Goal: Task Accomplishment & Management: Manage account settings

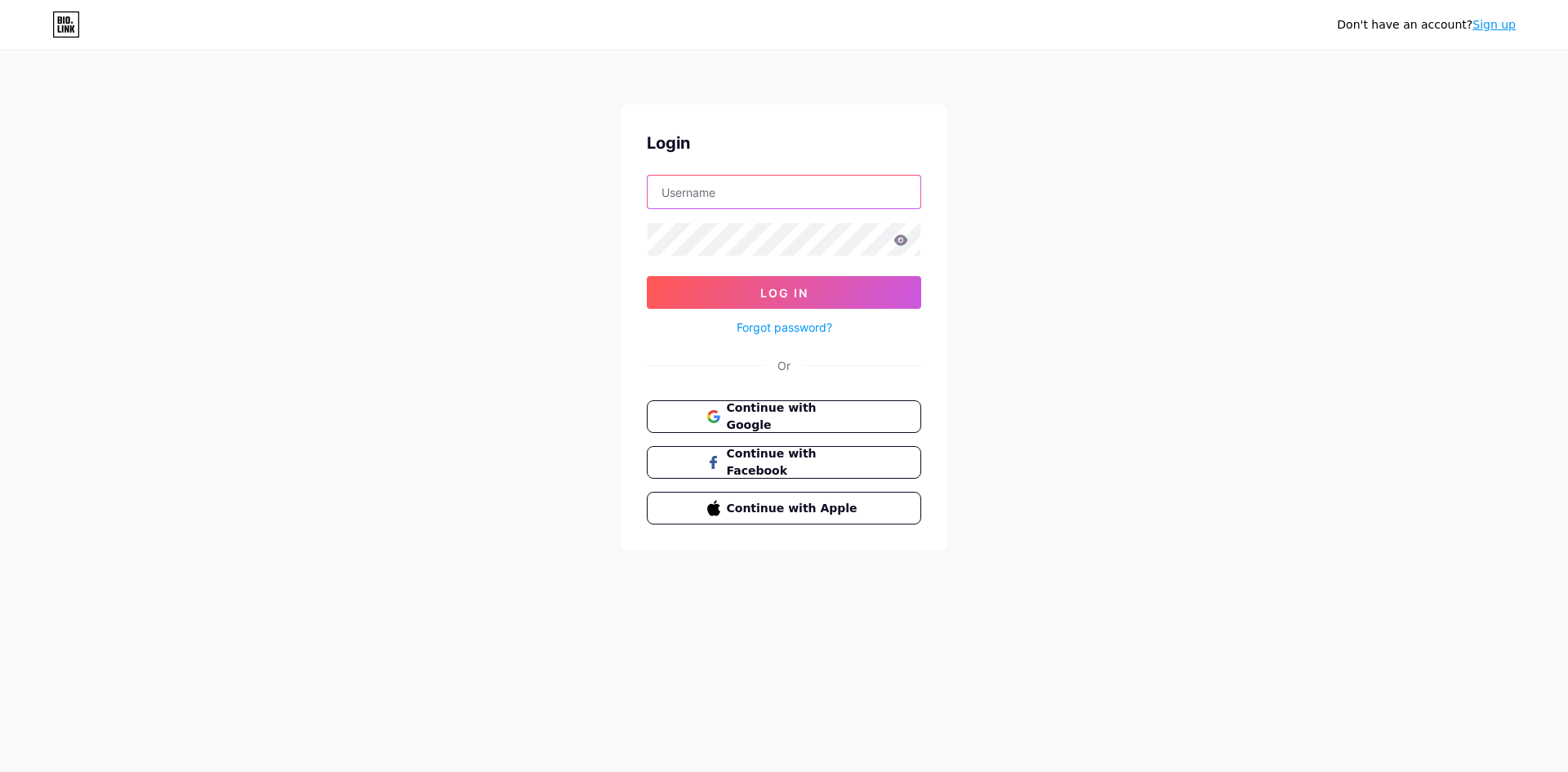
drag, startPoint x: 0, startPoint y: 0, endPoint x: 758, endPoint y: 207, distance: 785.8
click at [758, 207] on input "text" at bounding box center [784, 192] width 273 height 33
type input "[EMAIL_ADDRESS][DOMAIN_NAME]"
click at [573, 241] on div "Don't have an account? Sign up Login [EMAIL_ADDRESS][DOMAIN_NAME] Log In Forgot…" at bounding box center [784, 301] width 1568 height 602
click at [903, 234] on icon at bounding box center [901, 240] width 15 height 12
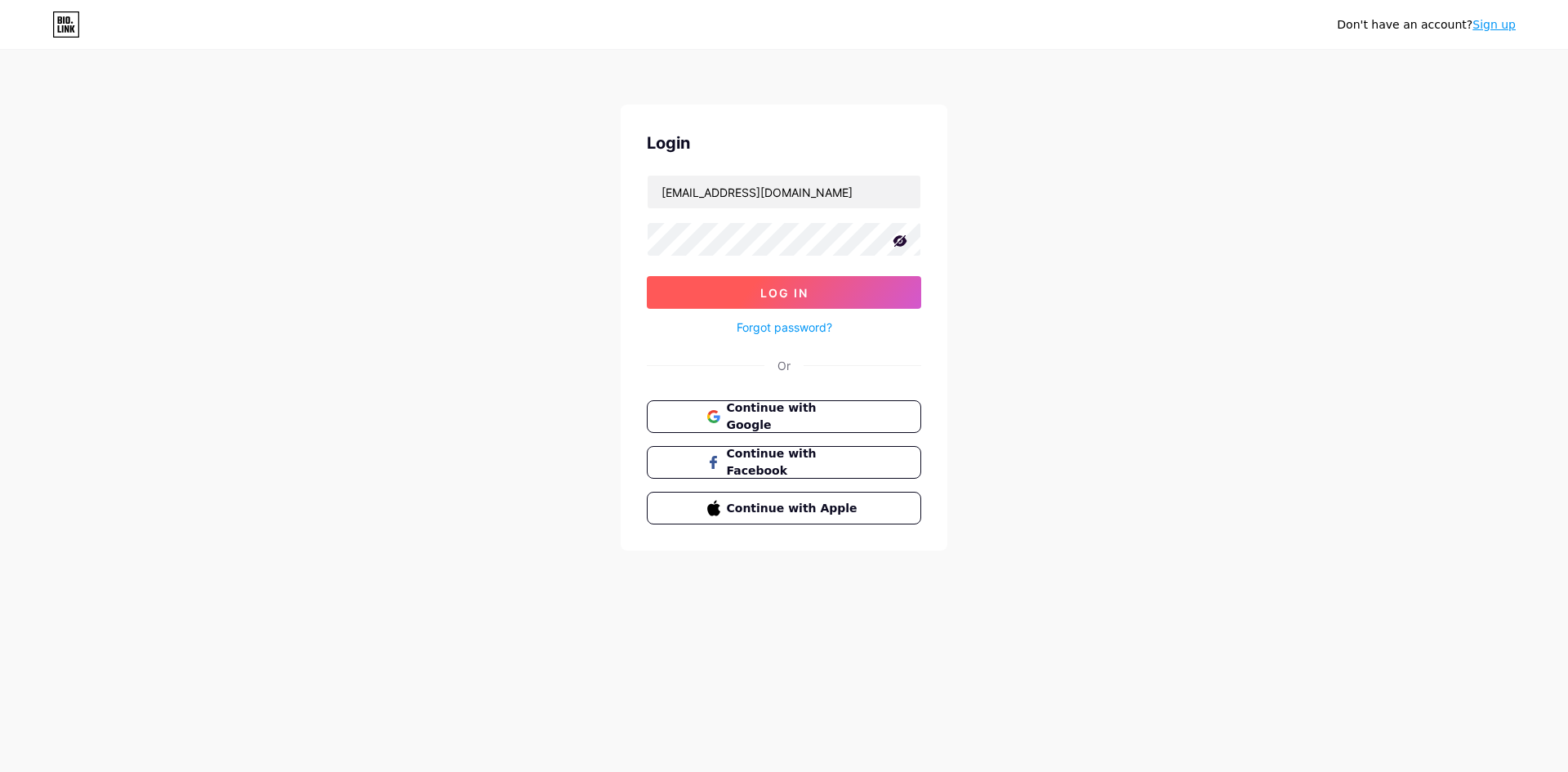
click at [810, 287] on button "Log In" at bounding box center [784, 292] width 274 height 33
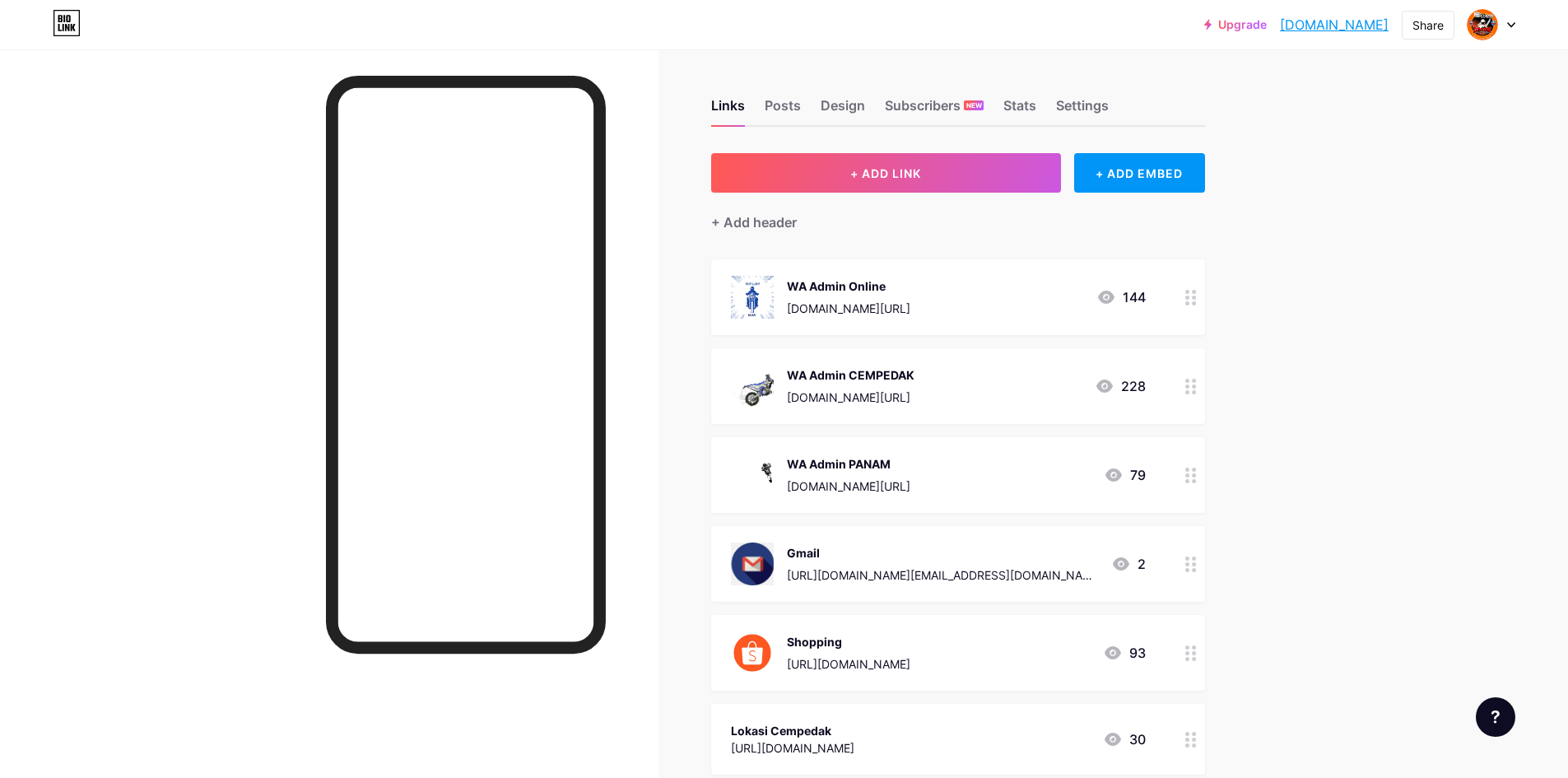
click at [1195, 302] on icon at bounding box center [1191, 297] width 12 height 16
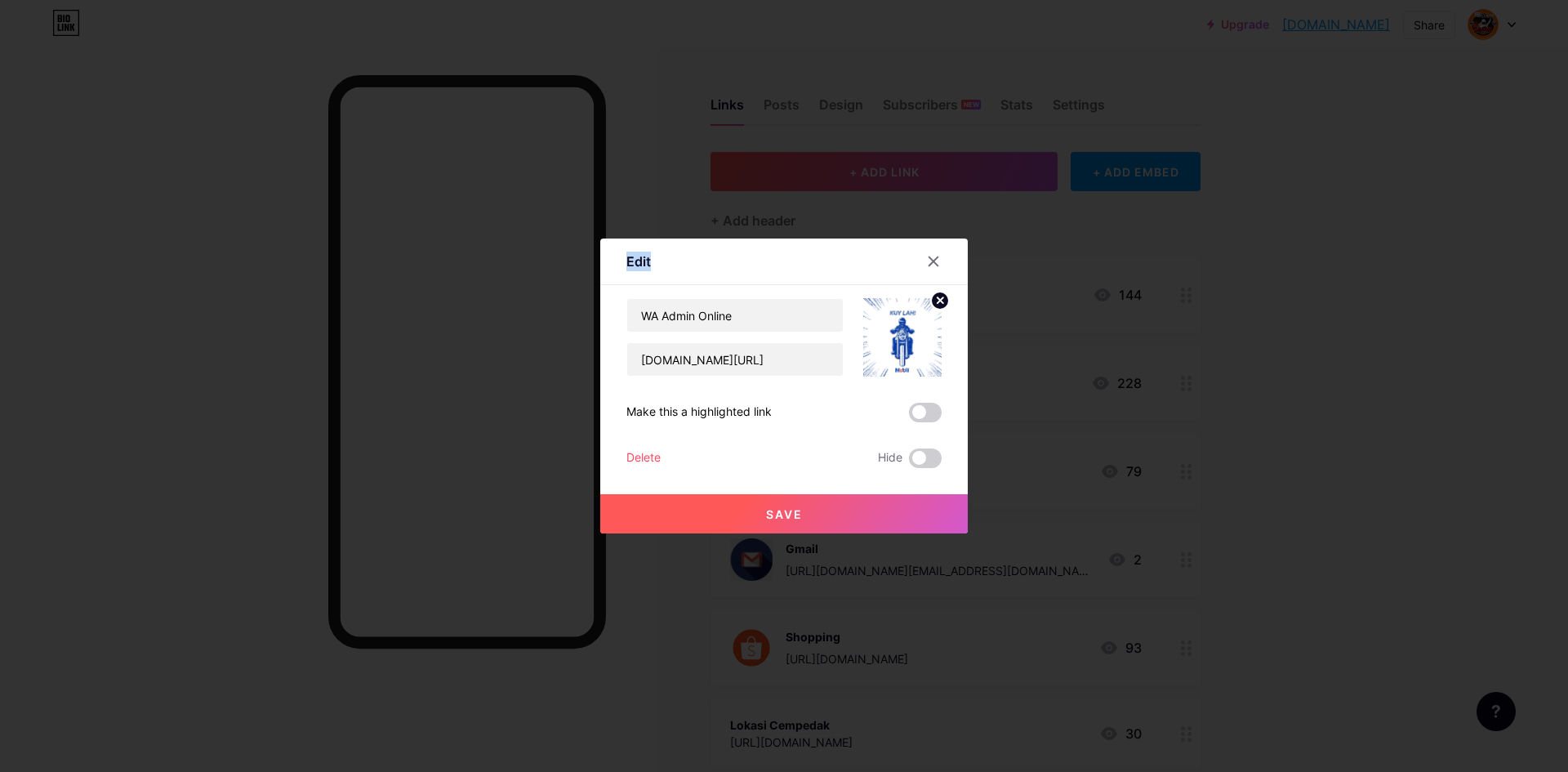
drag, startPoint x: 938, startPoint y: 264, endPoint x: 948, endPoint y: 464, distance: 200.2
click at [967, 464] on div "Edit Content YouTube Play YouTube video without leaving your page. ADD Vimeo Pl…" at bounding box center [784, 386] width 1568 height 772
click at [926, 456] on span at bounding box center [925, 458] width 33 height 20
click at [909, 462] on input "checkbox" at bounding box center [909, 462] width 0 height 0
click at [786, 512] on span "Save" at bounding box center [784, 514] width 37 height 14
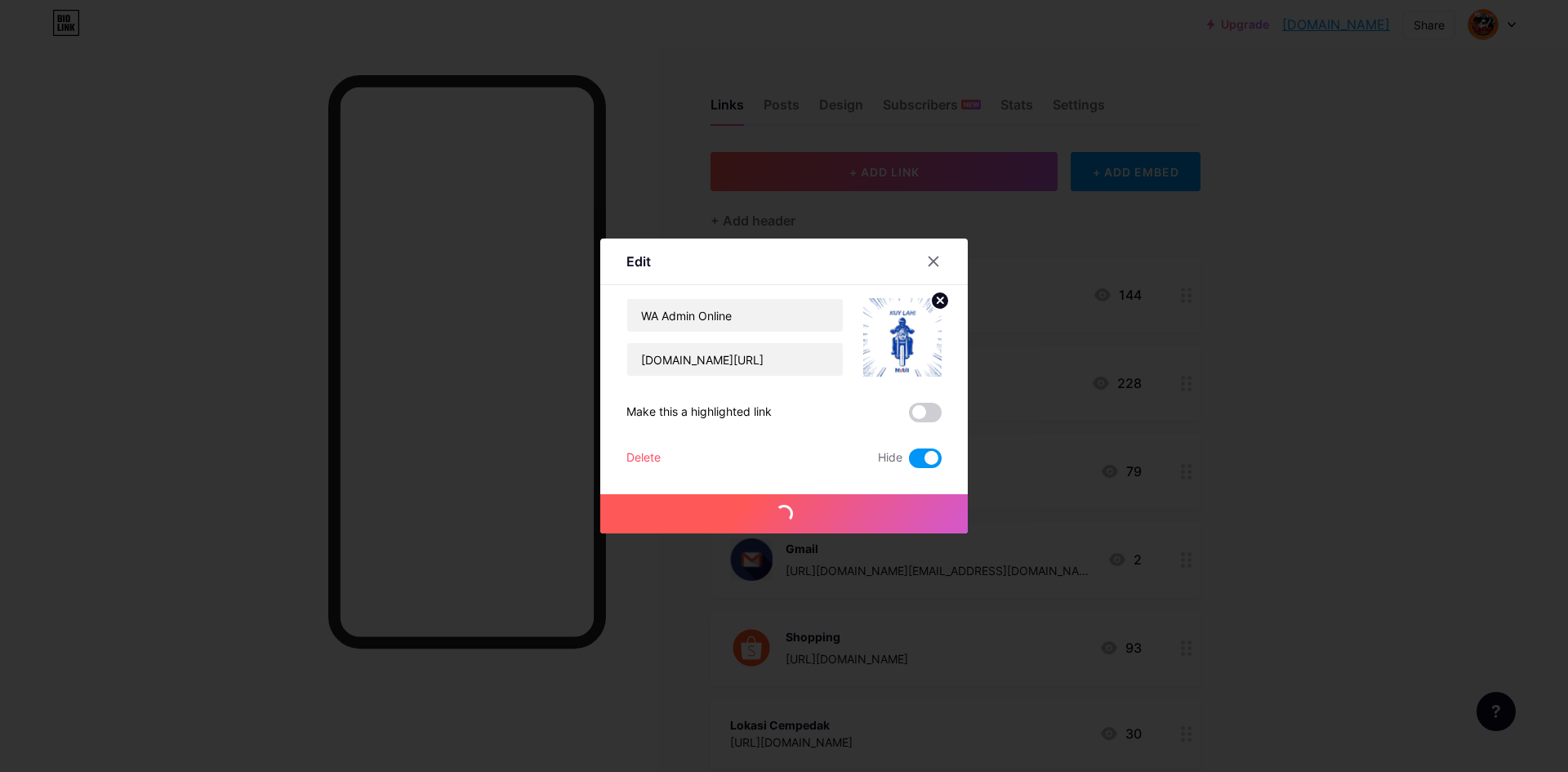
click at [649, 456] on div "Delete" at bounding box center [643, 458] width 35 height 20
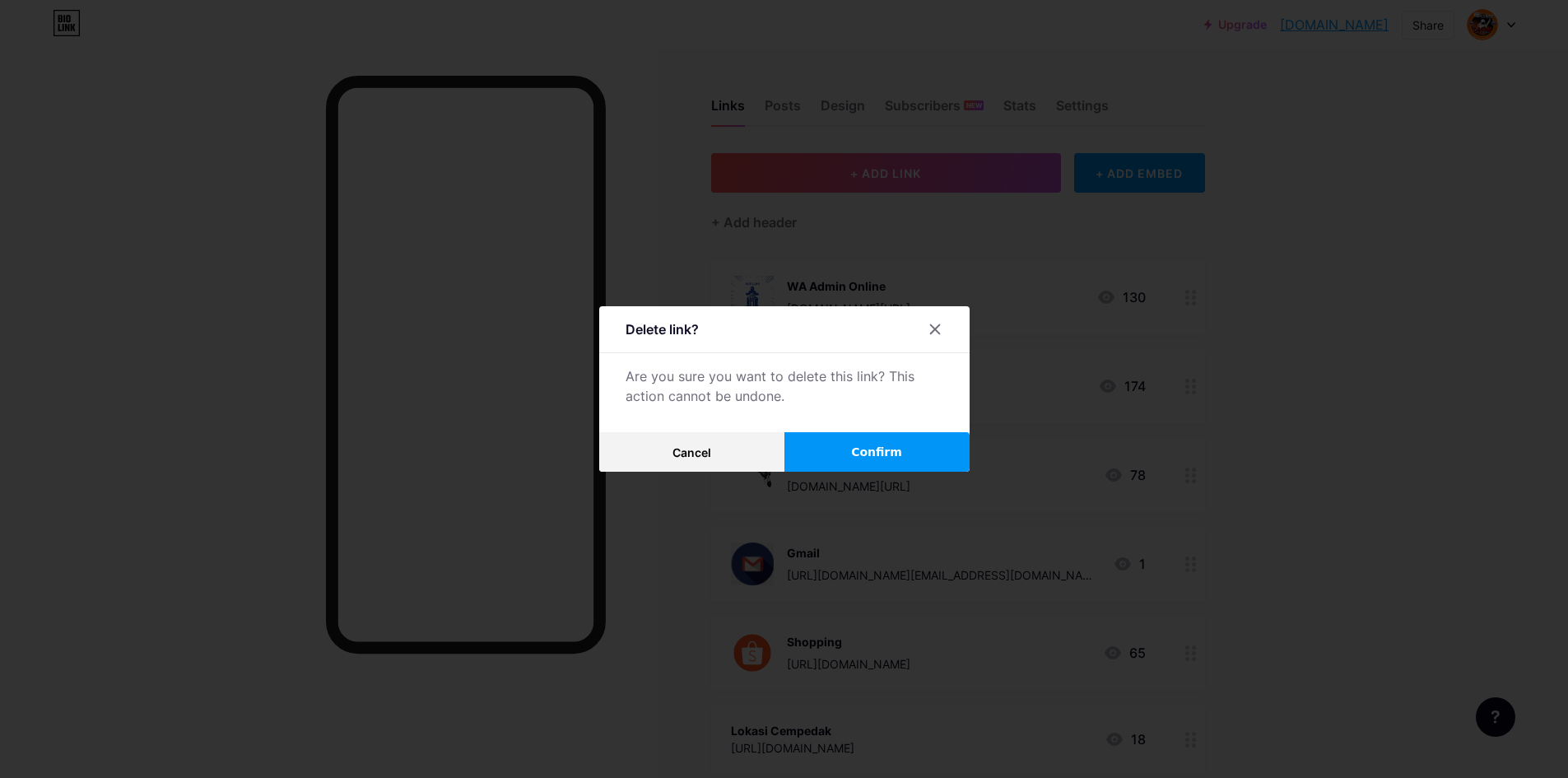
click at [870, 460] on span "Confirm" at bounding box center [876, 452] width 51 height 17
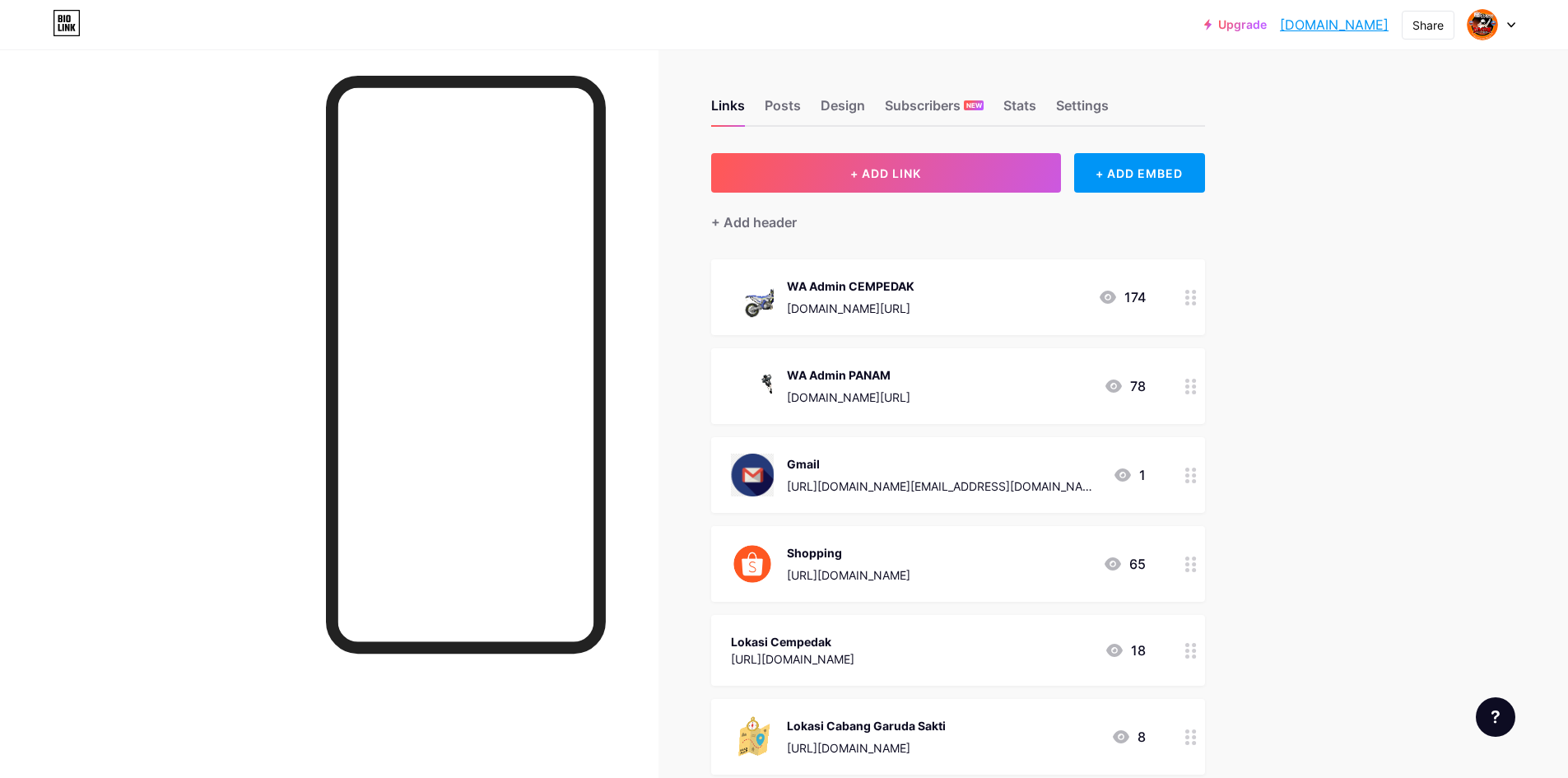
click at [1203, 301] on div at bounding box center [1191, 297] width 28 height 76
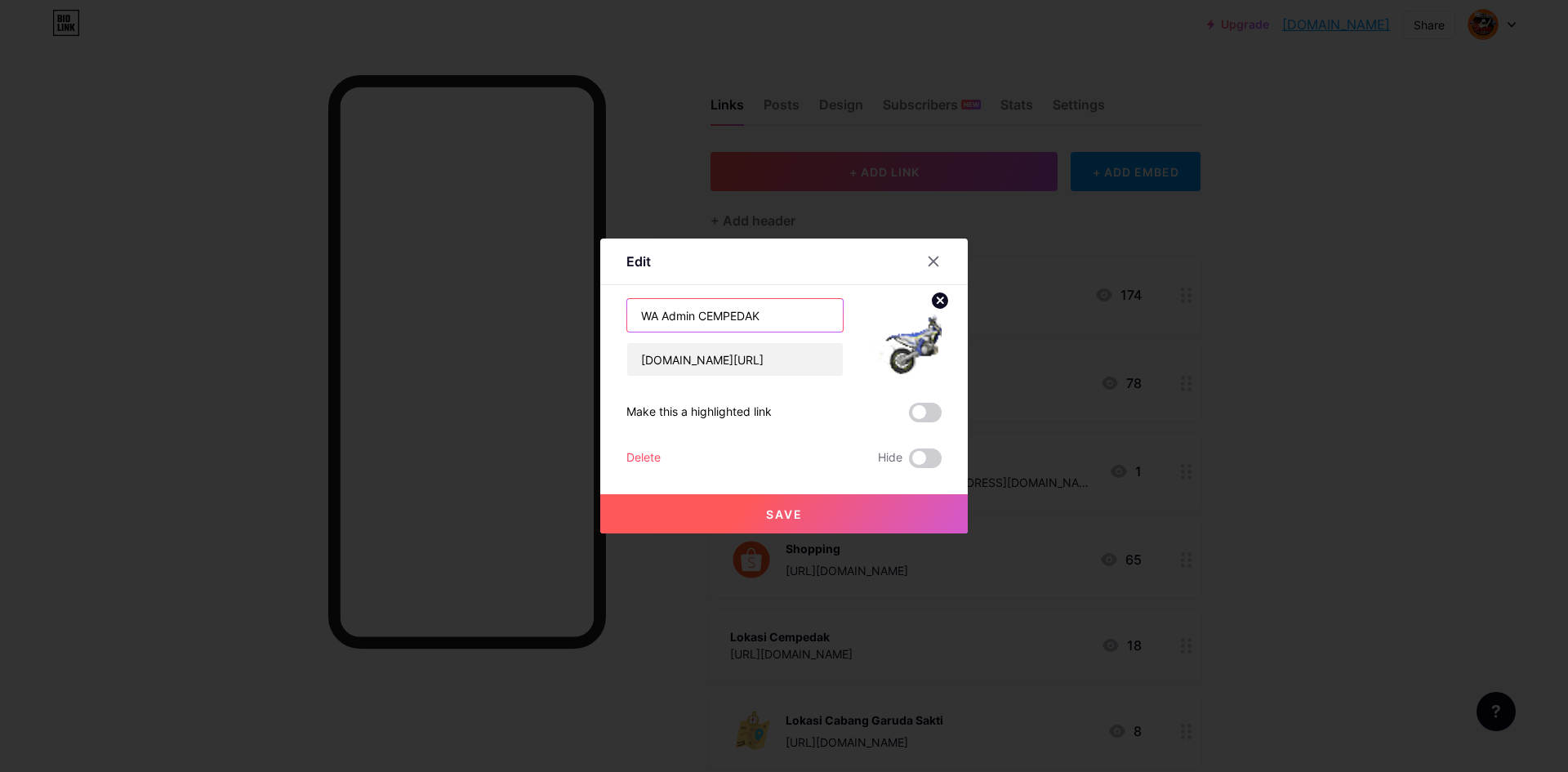
drag, startPoint x: 655, startPoint y: 317, endPoint x: 626, endPoint y: 314, distance: 29.2
click at [627, 316] on input "WA Admin CEMPEDAK" at bounding box center [735, 315] width 215 height 33
drag, startPoint x: 689, startPoint y: 312, endPoint x: 603, endPoint y: 314, distance: 86.0
click at [603, 314] on div "Edit Content YouTube Play YouTube video without leaving your page. ADD Vimeo Pl…" at bounding box center [784, 386] width 367 height 295
click at [674, 316] on input "Whatsapp CEMPEDAK" at bounding box center [735, 315] width 215 height 33
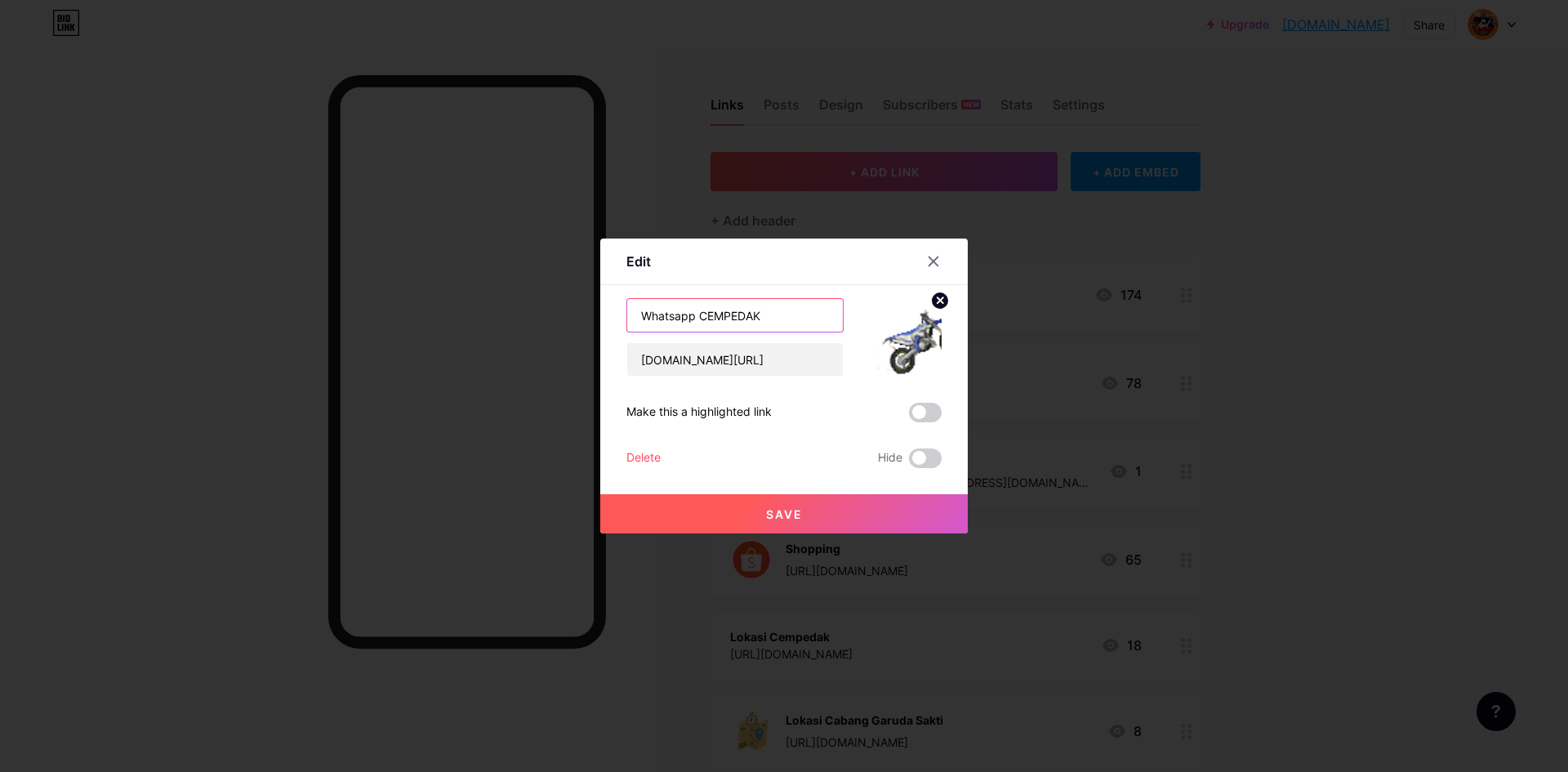
click at [669, 314] on input "Whatsapp CEMPEDAK" at bounding box center [735, 315] width 215 height 33
click at [671, 314] on input "Whatsapp CEMPEDAK" at bounding box center [735, 315] width 215 height 33
type input "WhatsApp CEMPEDAK"
click at [795, 517] on span "Save" at bounding box center [784, 514] width 37 height 14
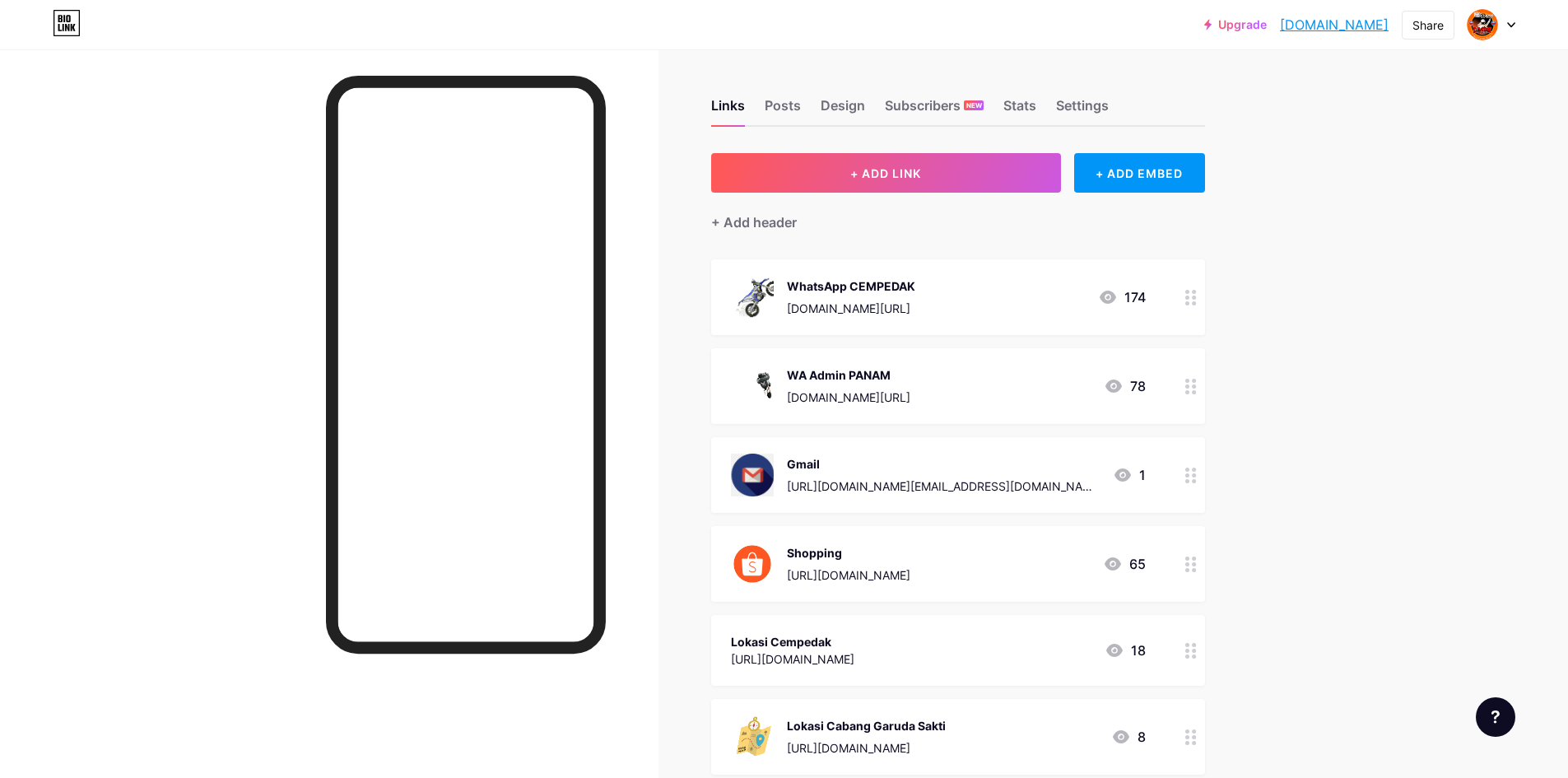
click at [1189, 387] on circle at bounding box center [1187, 386] width 4 height 4
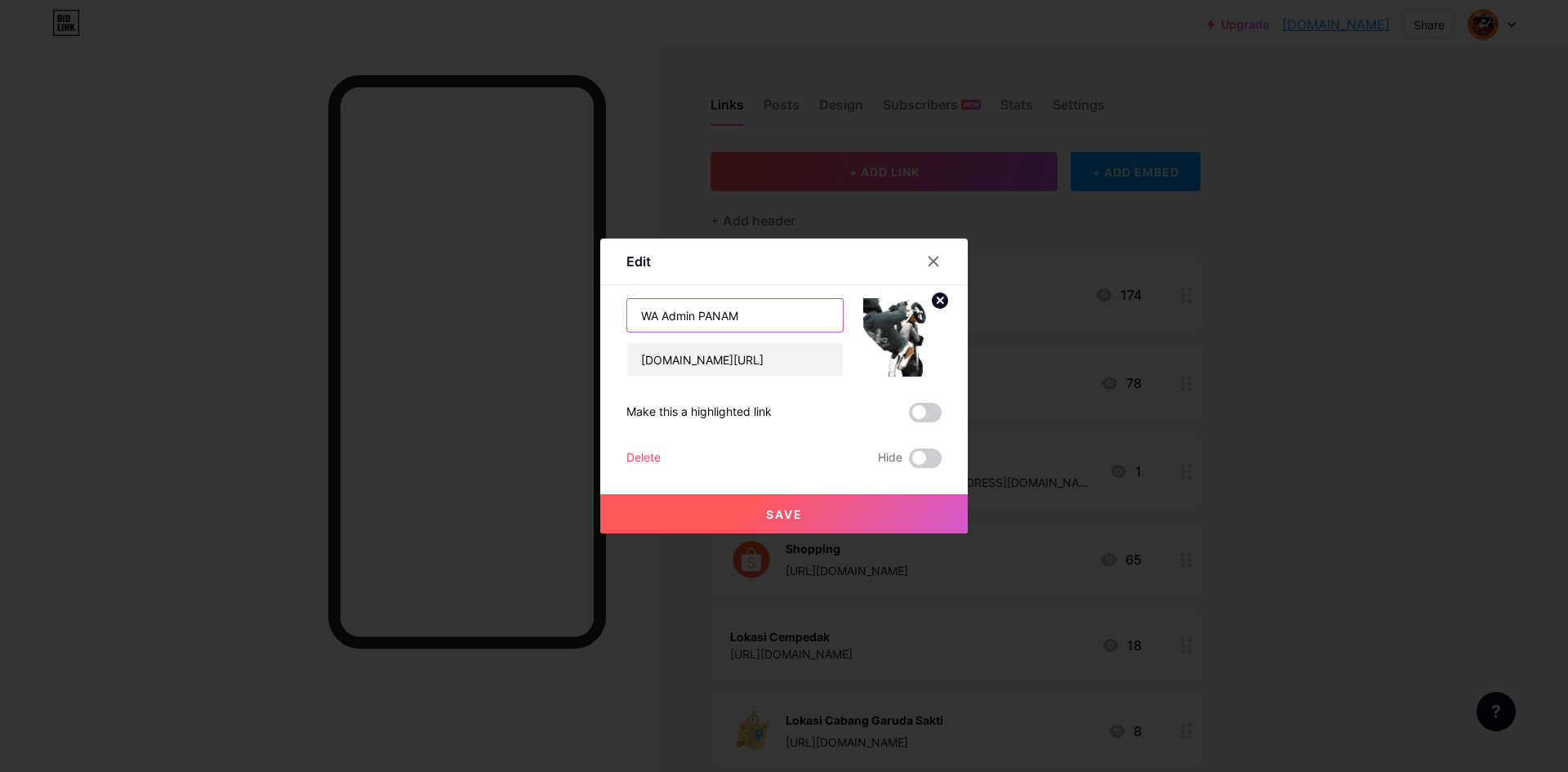
drag, startPoint x: 695, startPoint y: 313, endPoint x: 511, endPoint y: 317, distance: 184.0
click at [511, 317] on div "Edit Content YouTube Play YouTube video without leaving your page. ADD Vimeo Pl…" at bounding box center [784, 386] width 1568 height 772
paste input "hatsapp"
drag, startPoint x: 672, startPoint y: 320, endPoint x: 668, endPoint y: 310, distance: 10.8
click at [668, 310] on input "Whatsapp PANAM" at bounding box center [735, 315] width 215 height 33
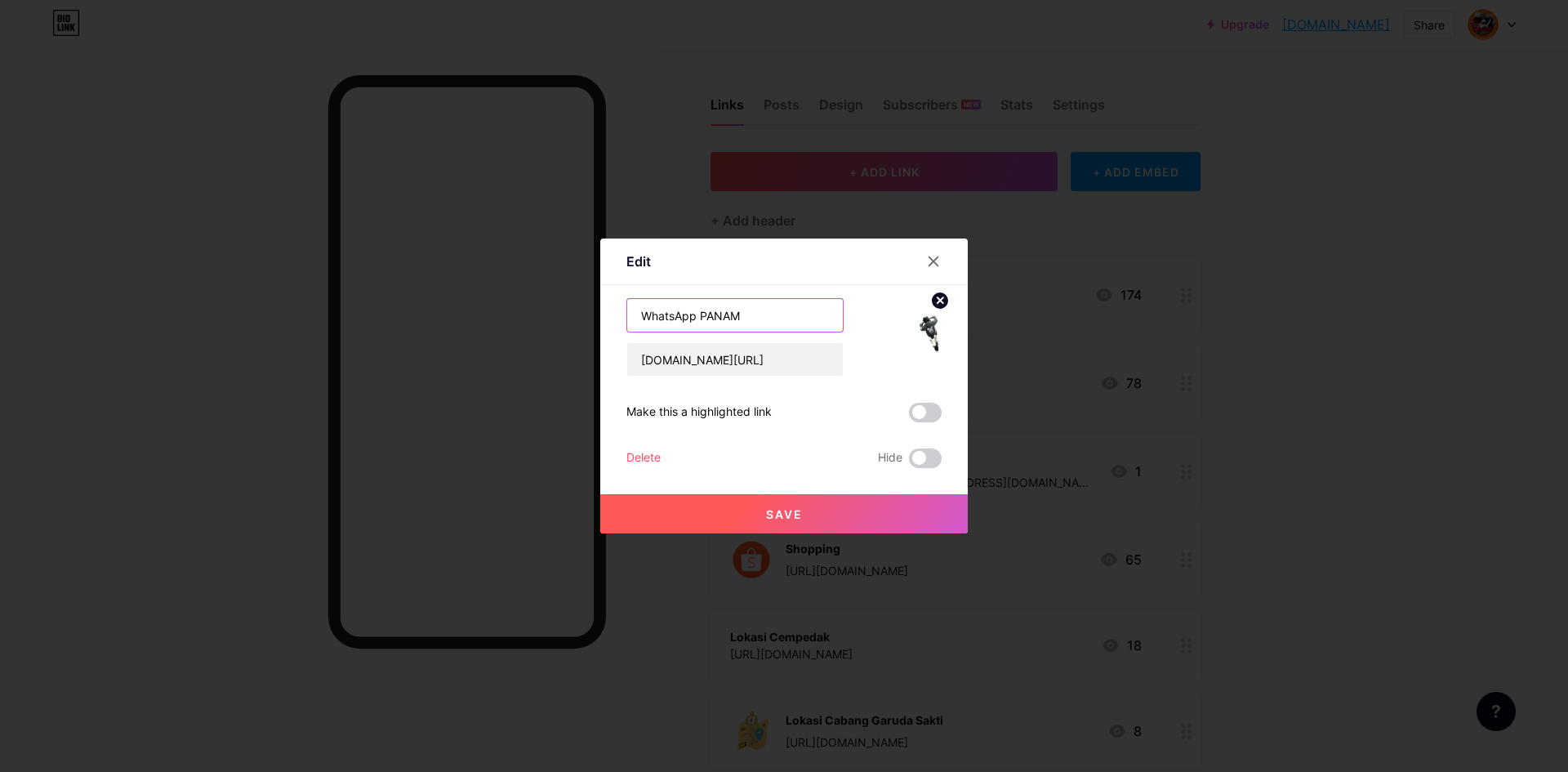
type input "WhatsApp PANAM"
click at [819, 510] on button "Save" at bounding box center [784, 513] width 367 height 39
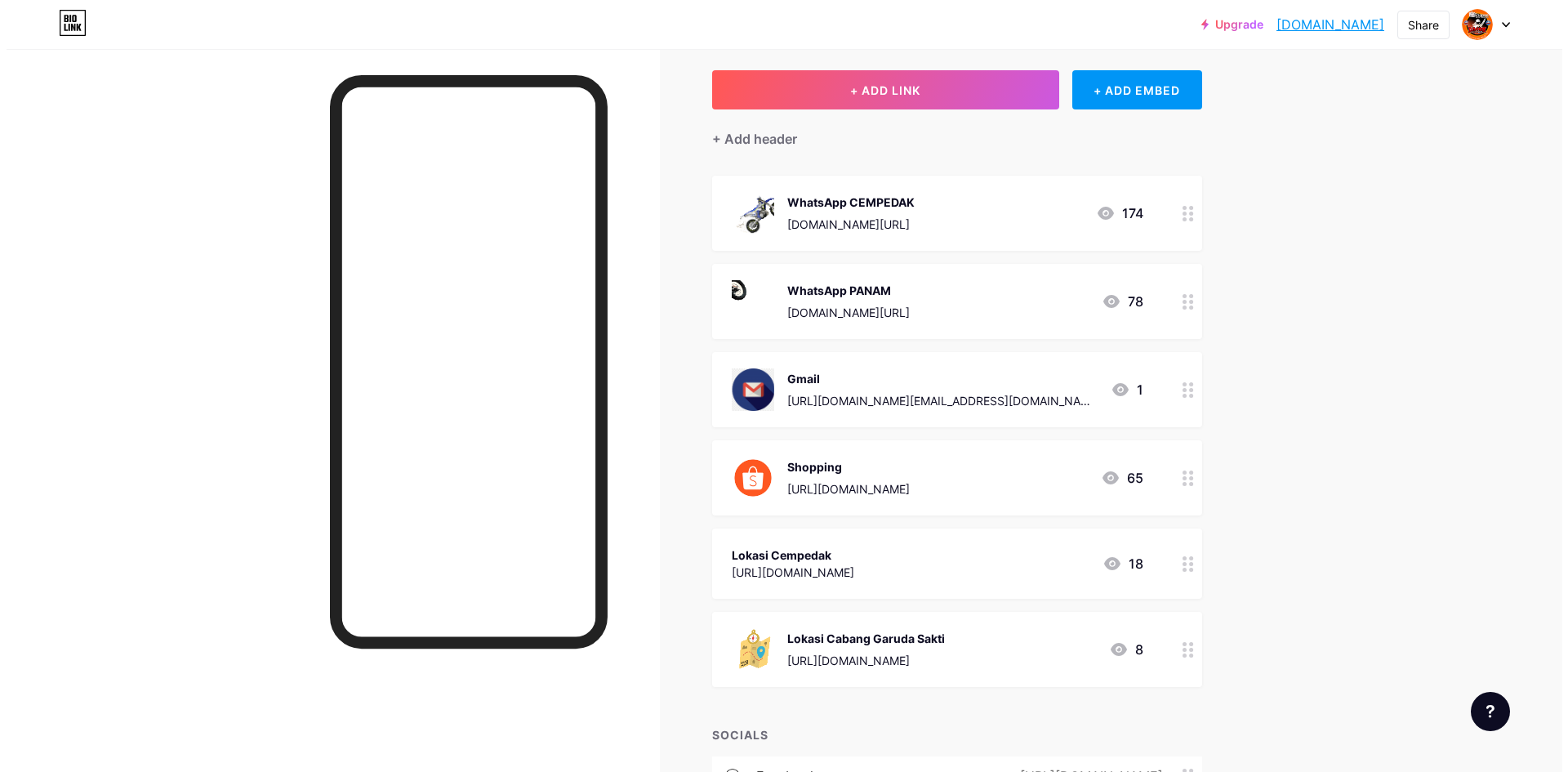
scroll to position [163, 0]
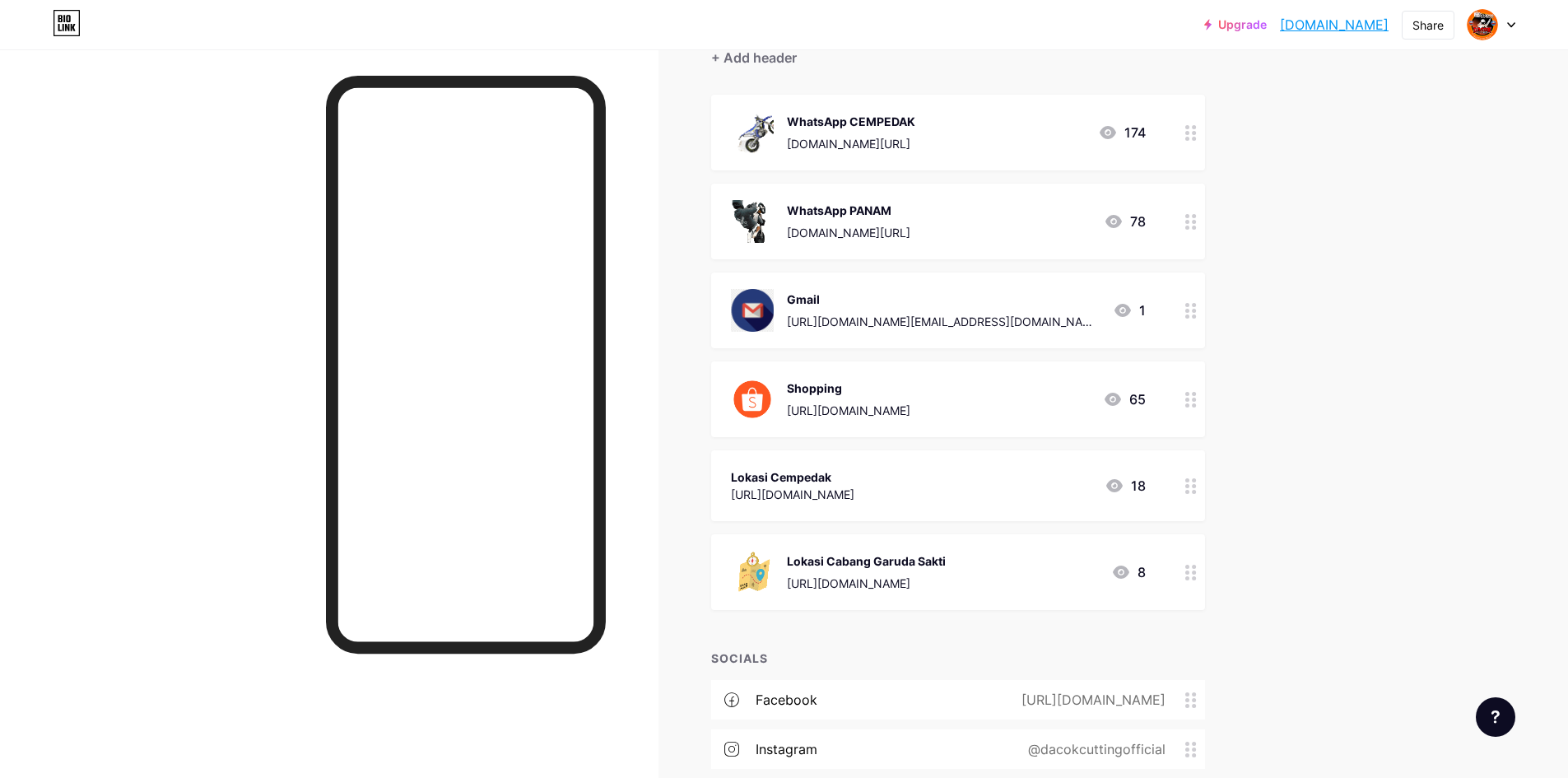
click at [1188, 491] on div at bounding box center [1191, 485] width 28 height 71
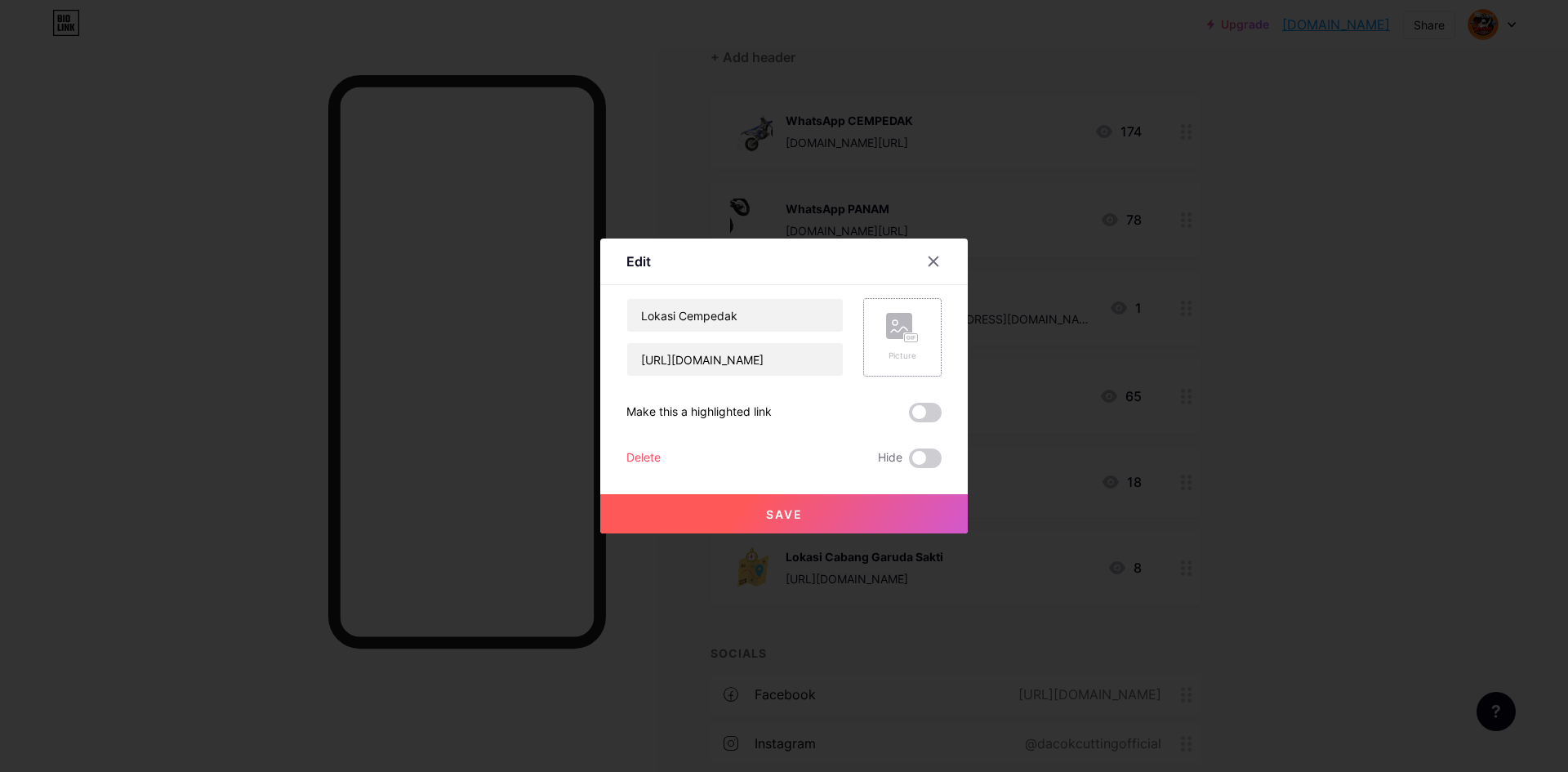
click at [895, 335] on rect at bounding box center [900, 326] width 26 height 26
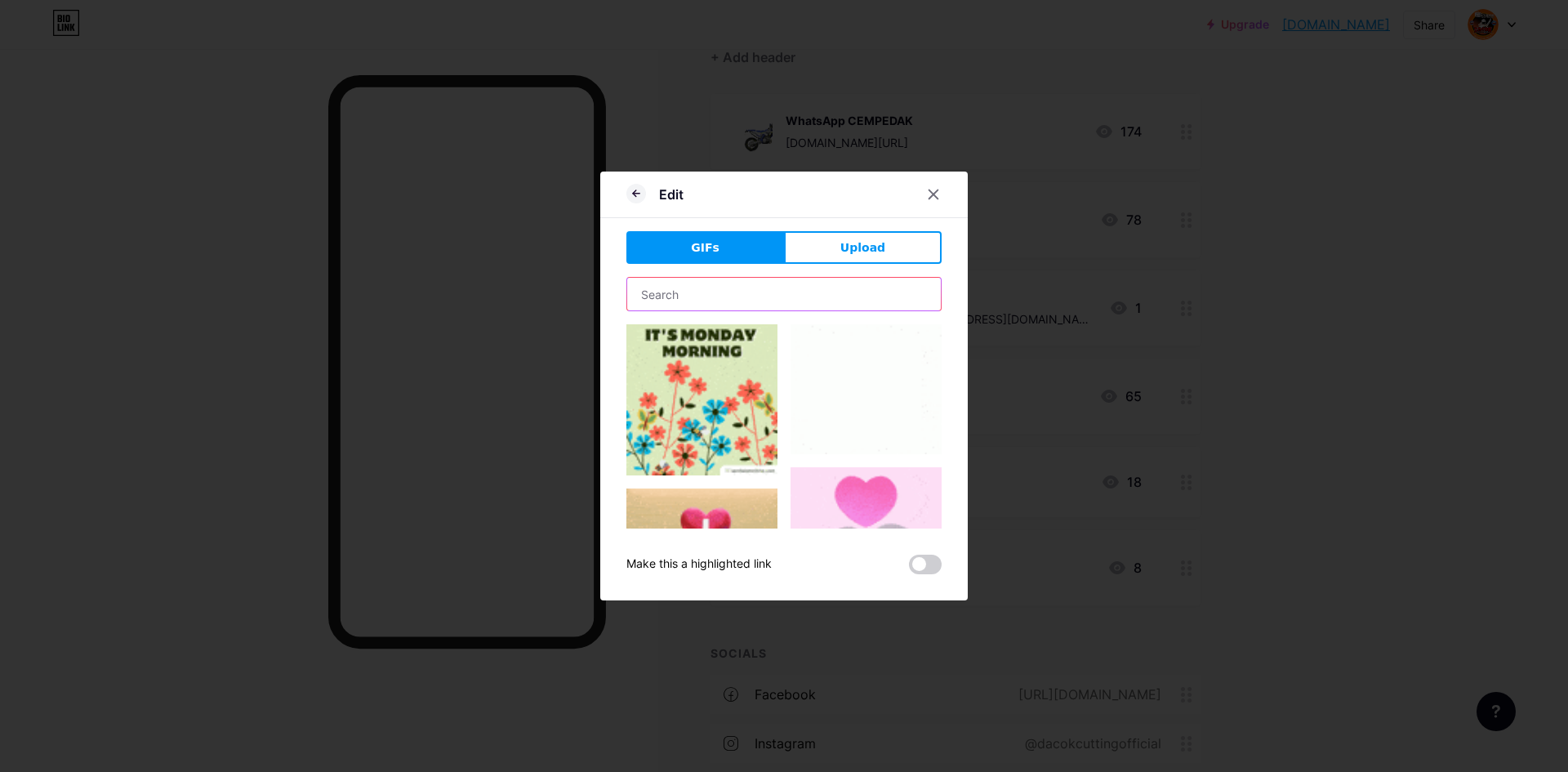
click at [753, 296] on input "text" at bounding box center [784, 293] width 314 height 33
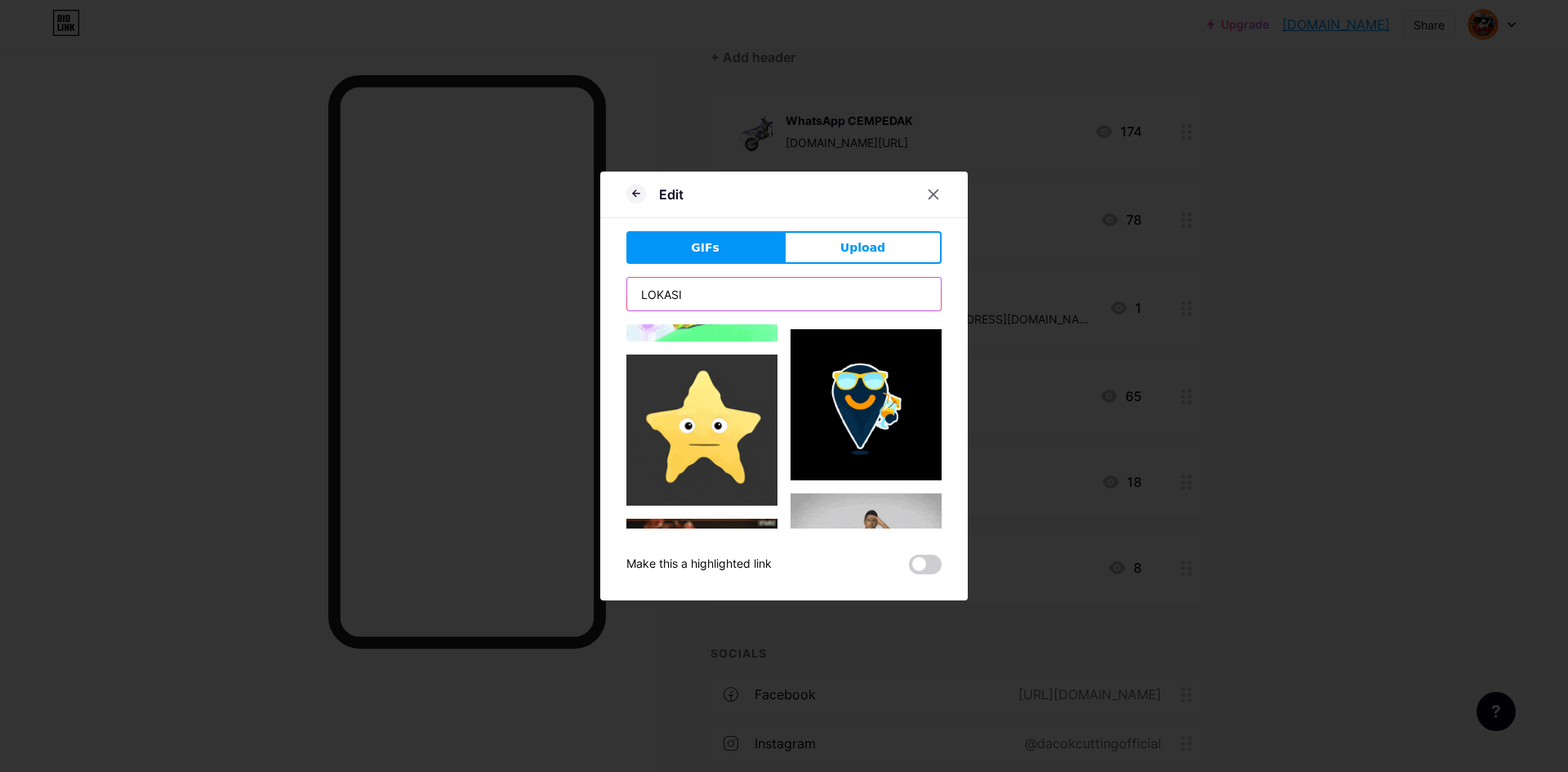
scroll to position [2450, 0]
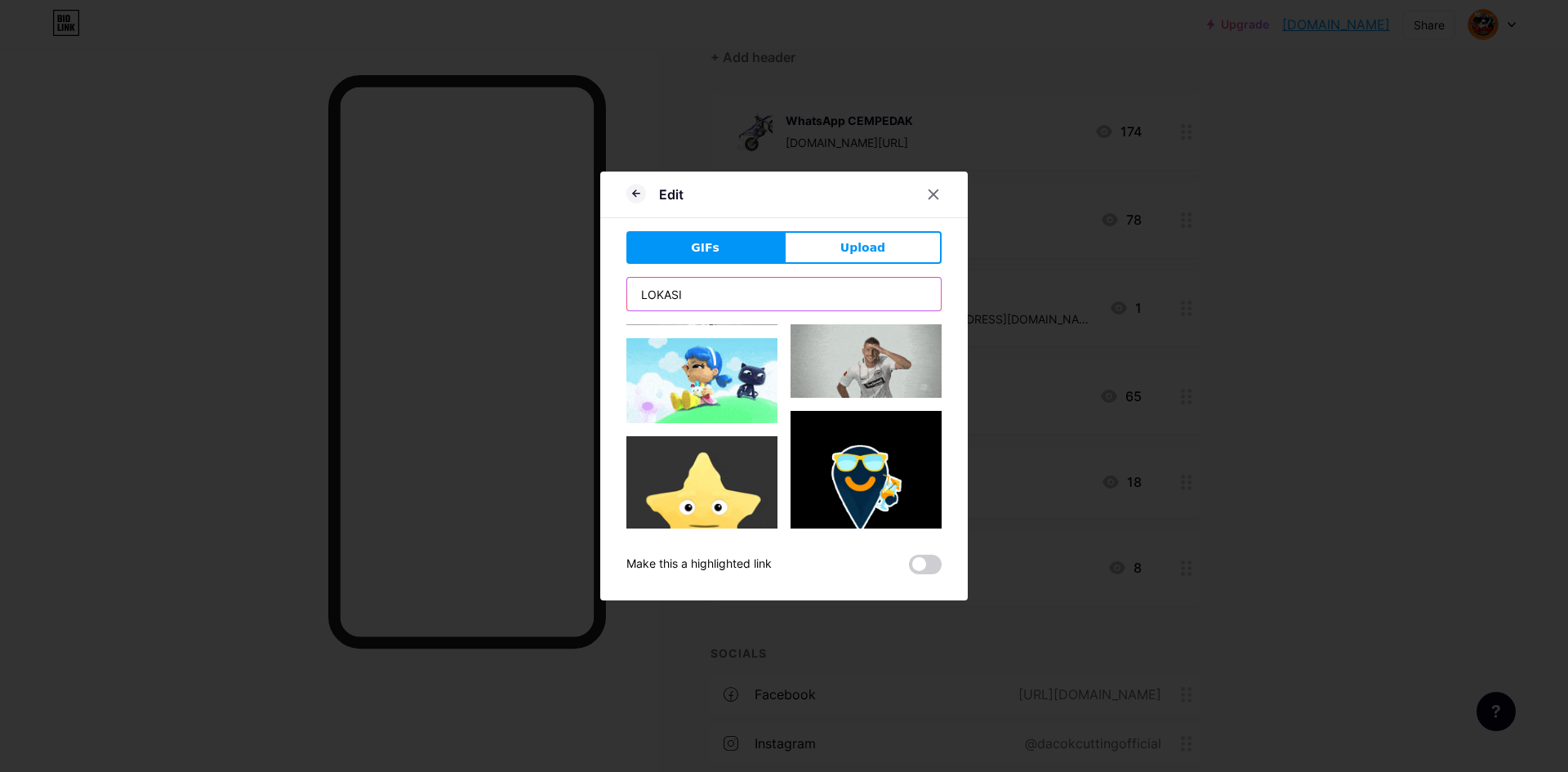
type input "LOKASI"
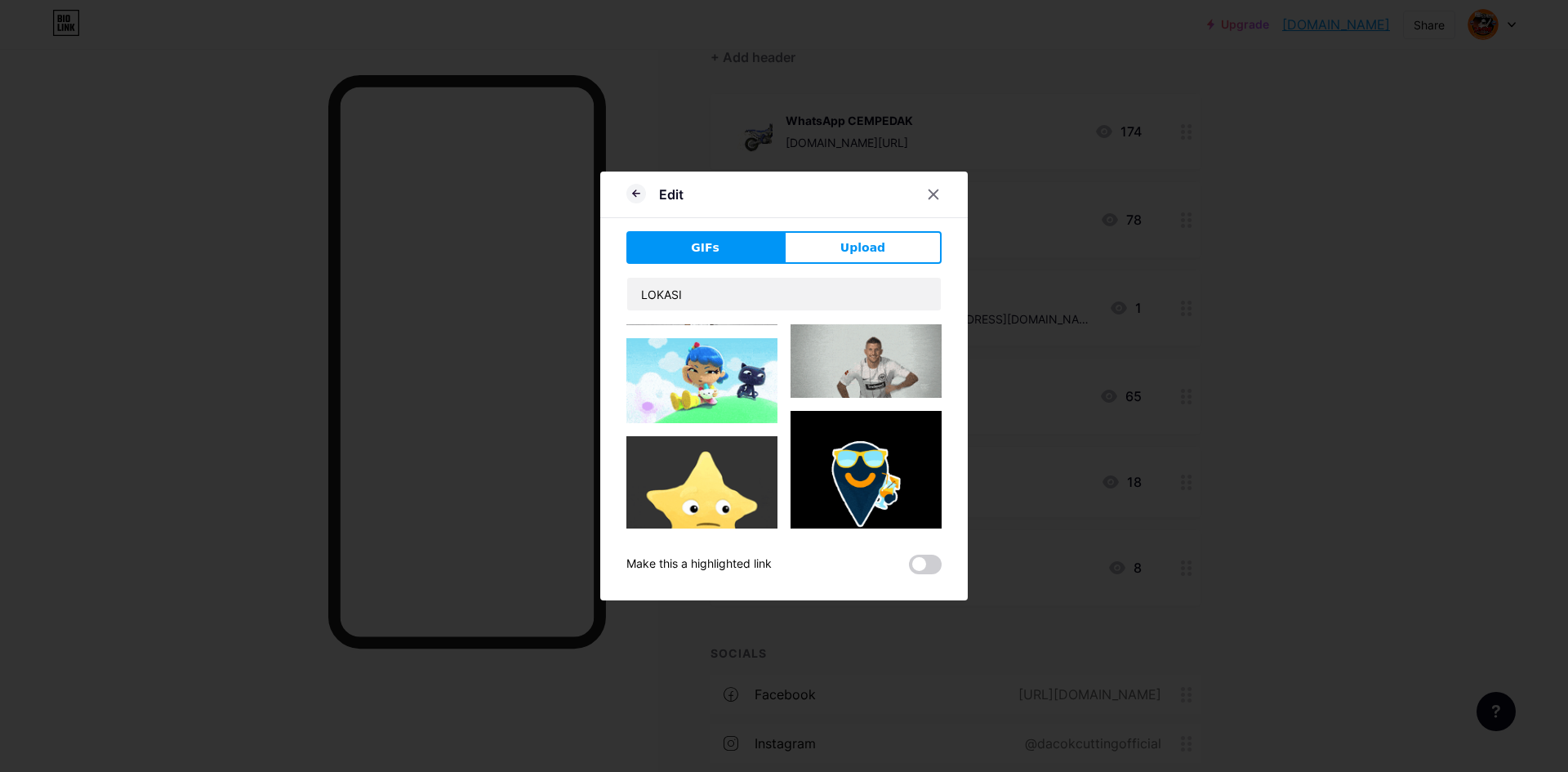
click at [877, 411] on img at bounding box center [866, 486] width 151 height 151
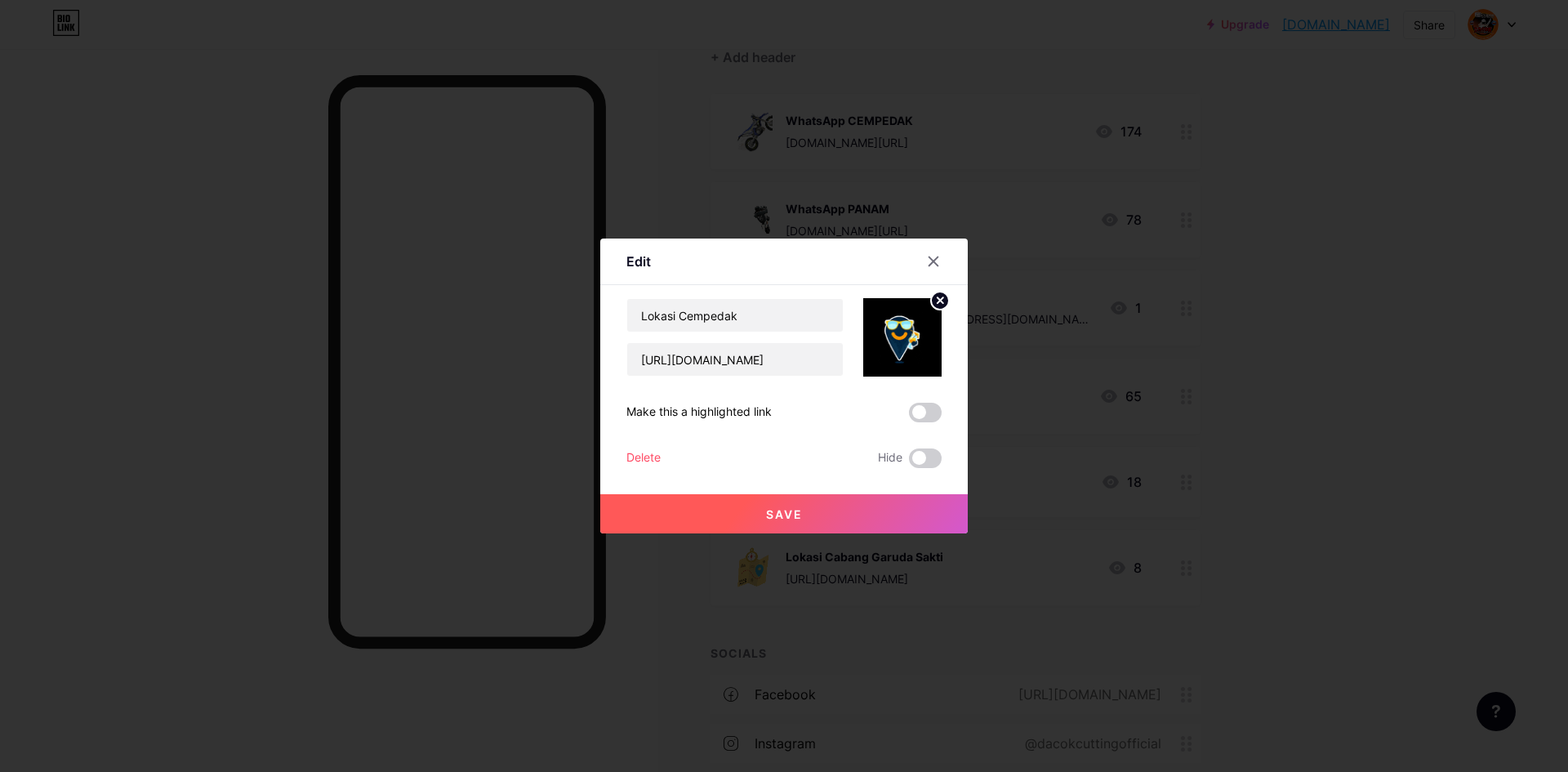
click at [937, 295] on circle at bounding box center [940, 300] width 18 height 18
click at [899, 324] on rect at bounding box center [900, 326] width 26 height 26
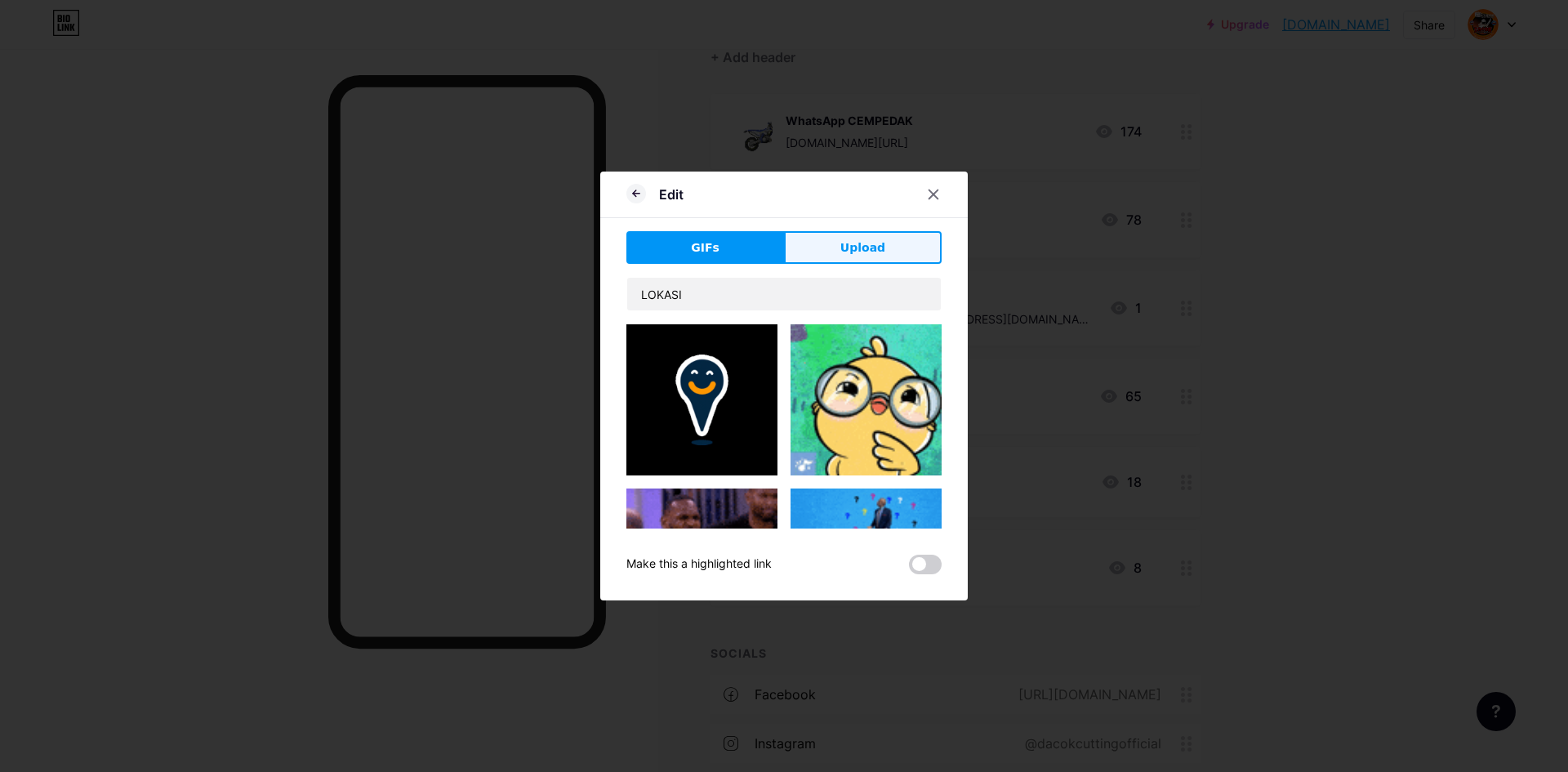
click at [864, 260] on button "Upload" at bounding box center [863, 247] width 158 height 33
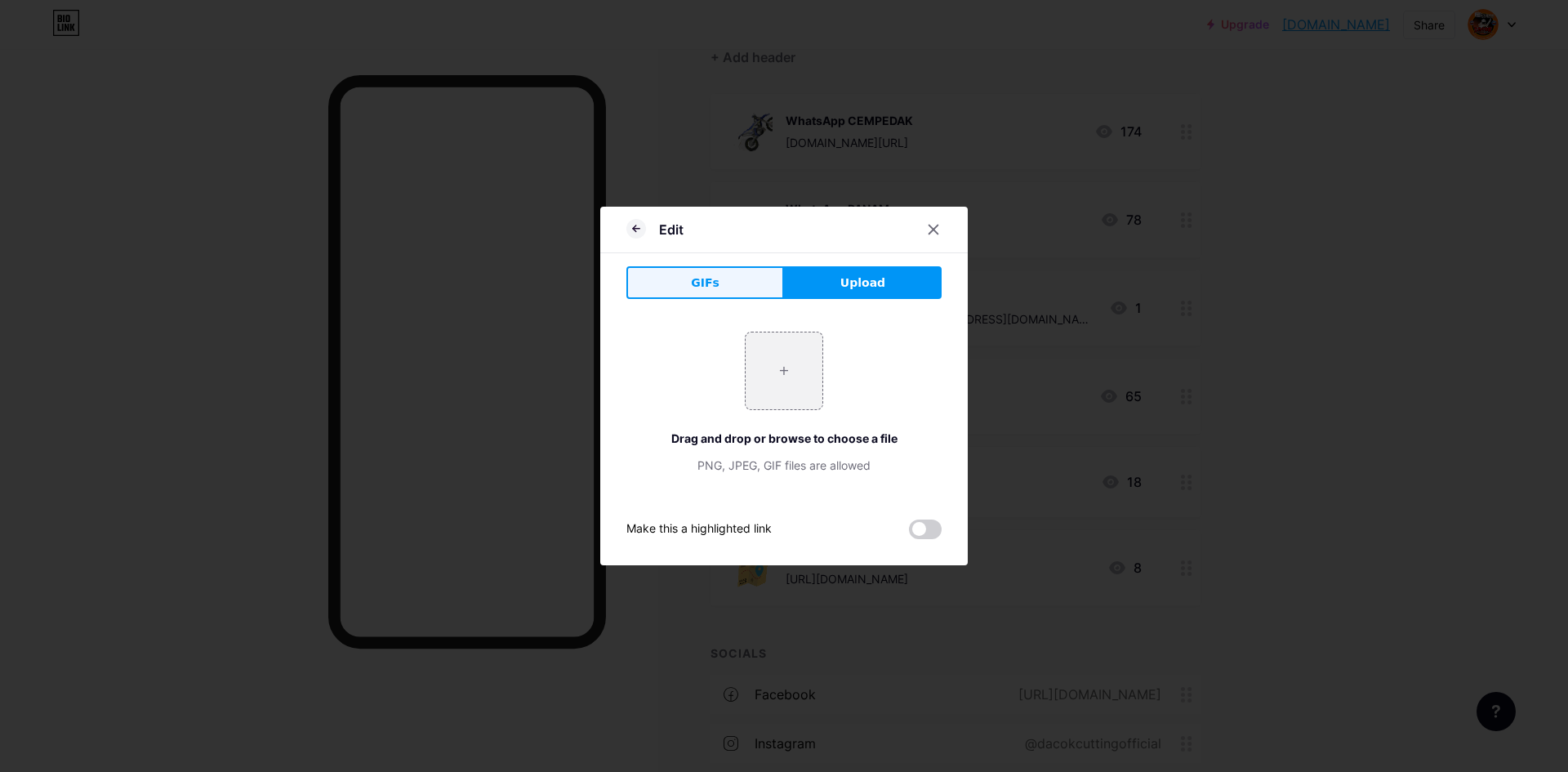
click at [736, 286] on button "GIFs" at bounding box center [705, 282] width 158 height 33
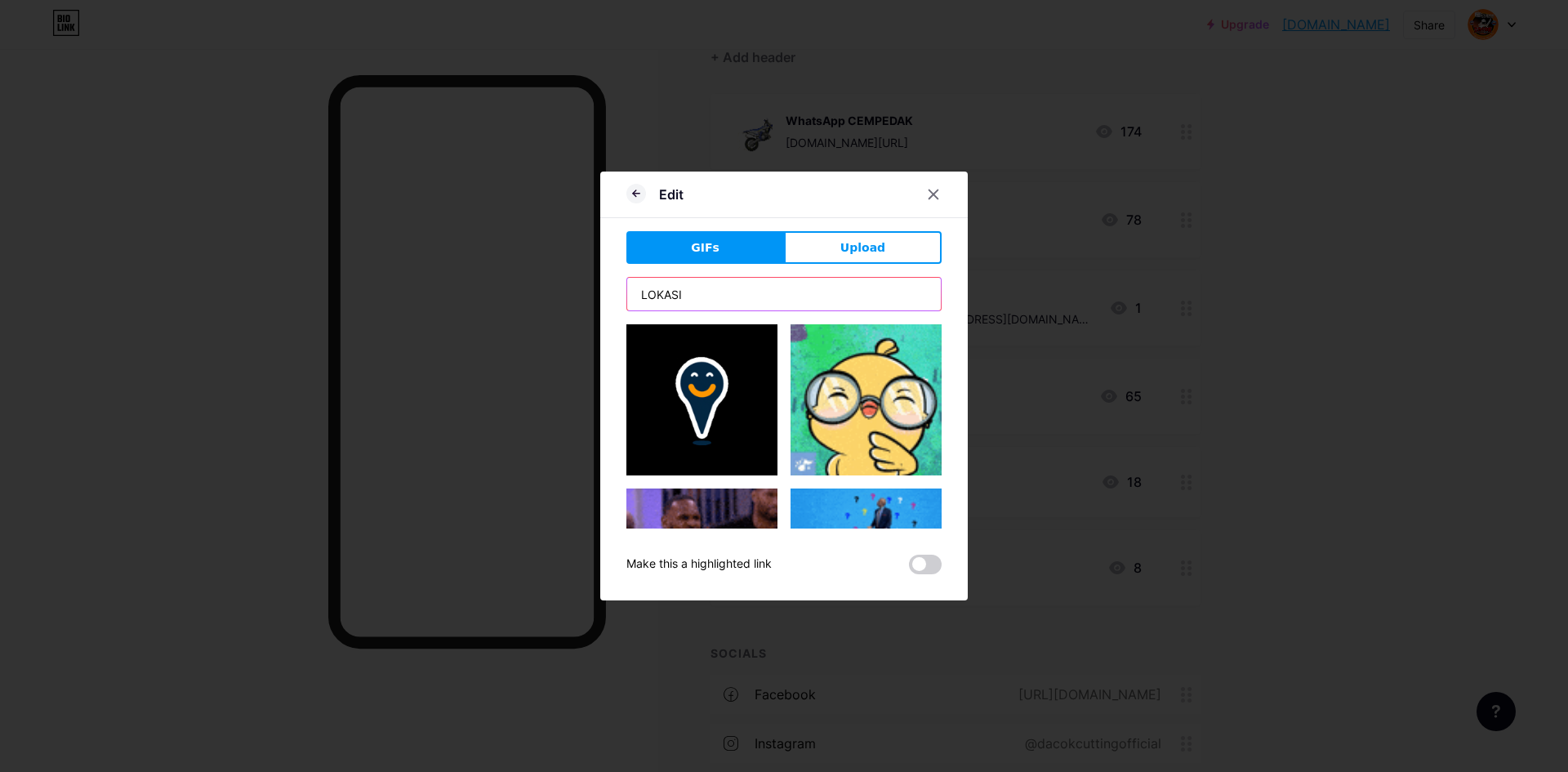
click at [779, 286] on input "LOKASI" at bounding box center [784, 293] width 314 height 33
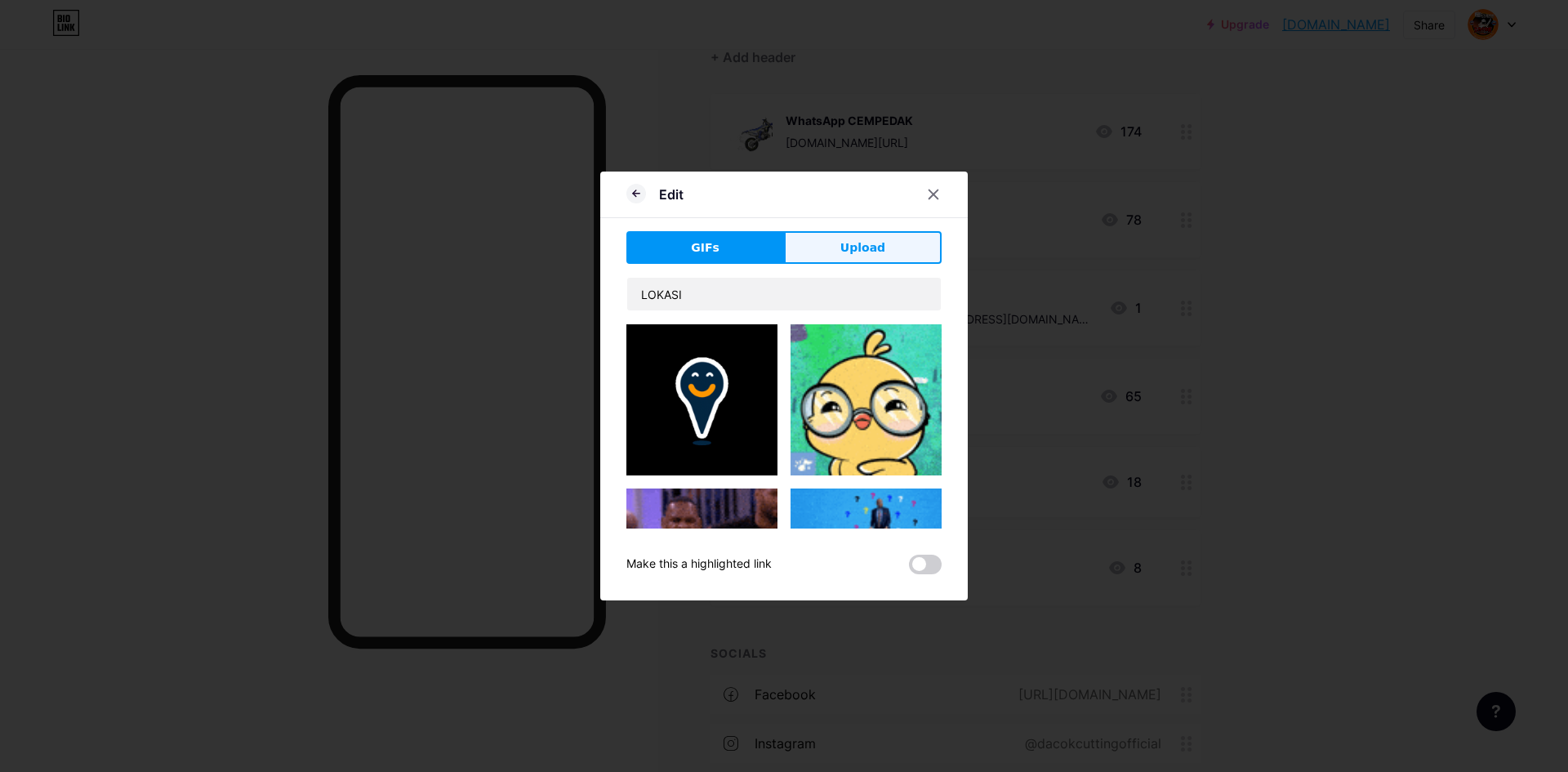
click at [823, 255] on button "Upload" at bounding box center [863, 247] width 158 height 33
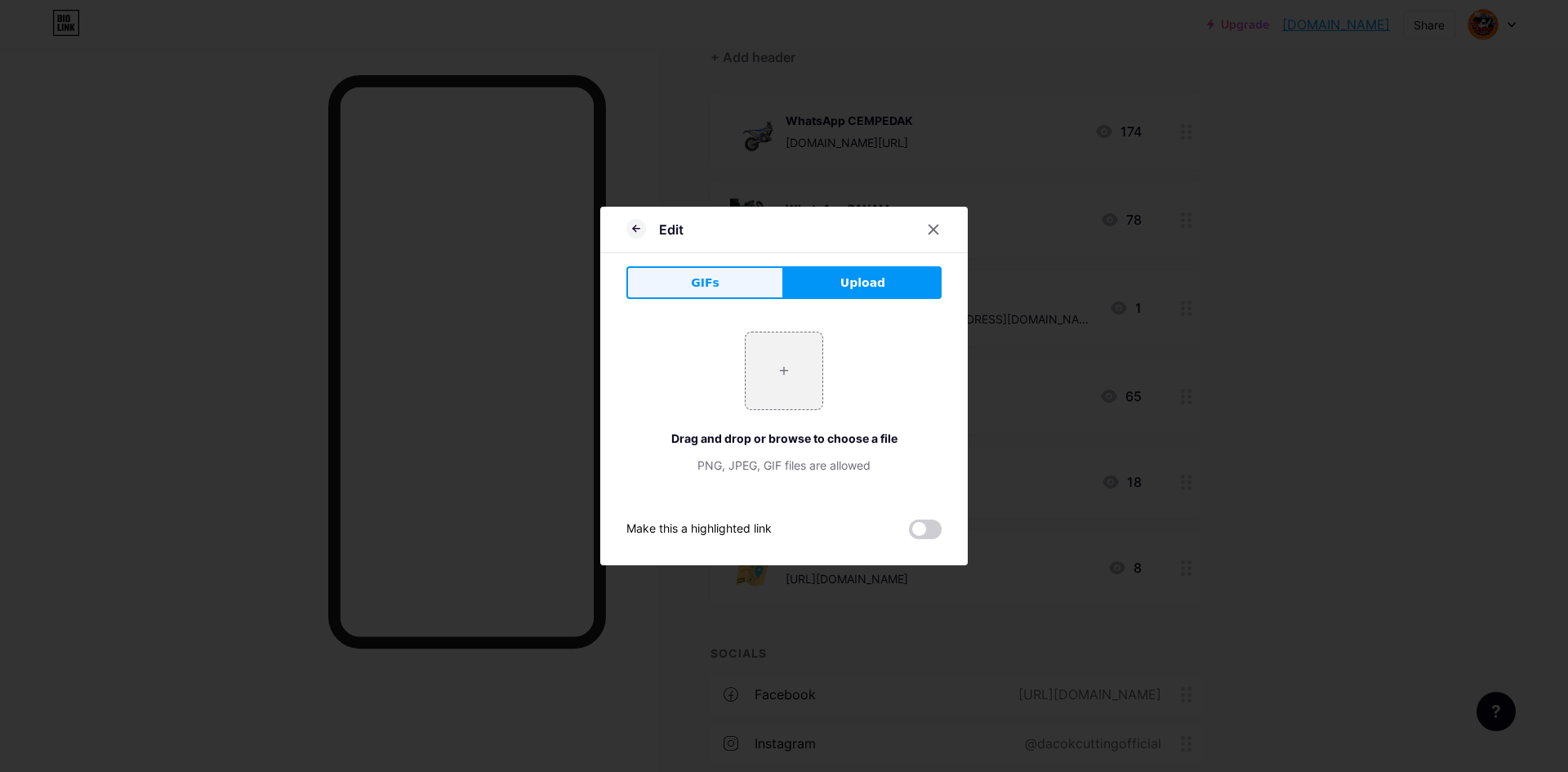
click at [707, 277] on span "GIFs" at bounding box center [705, 282] width 29 height 17
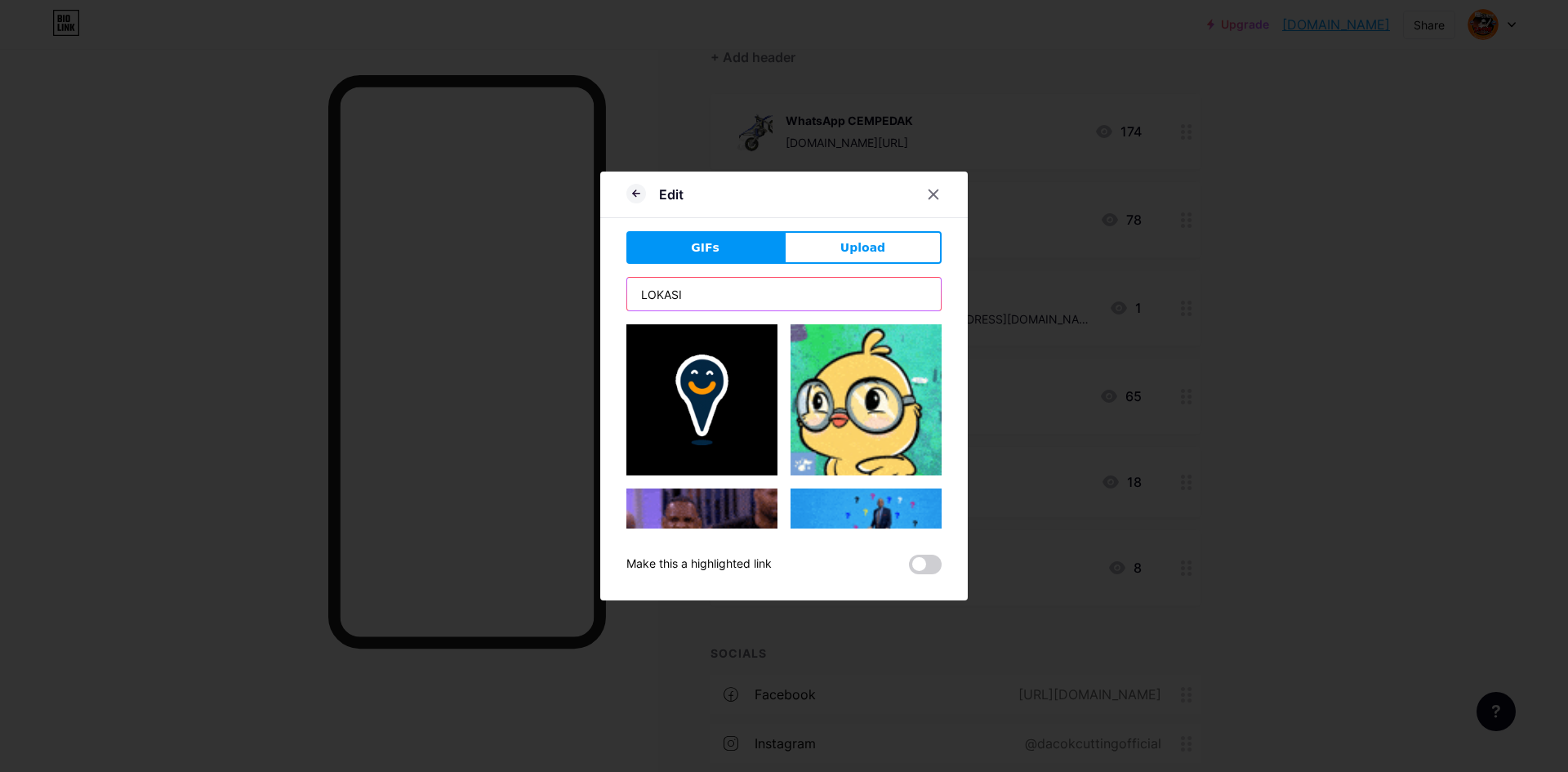
click at [802, 295] on input "LOKASI" at bounding box center [784, 293] width 314 height 33
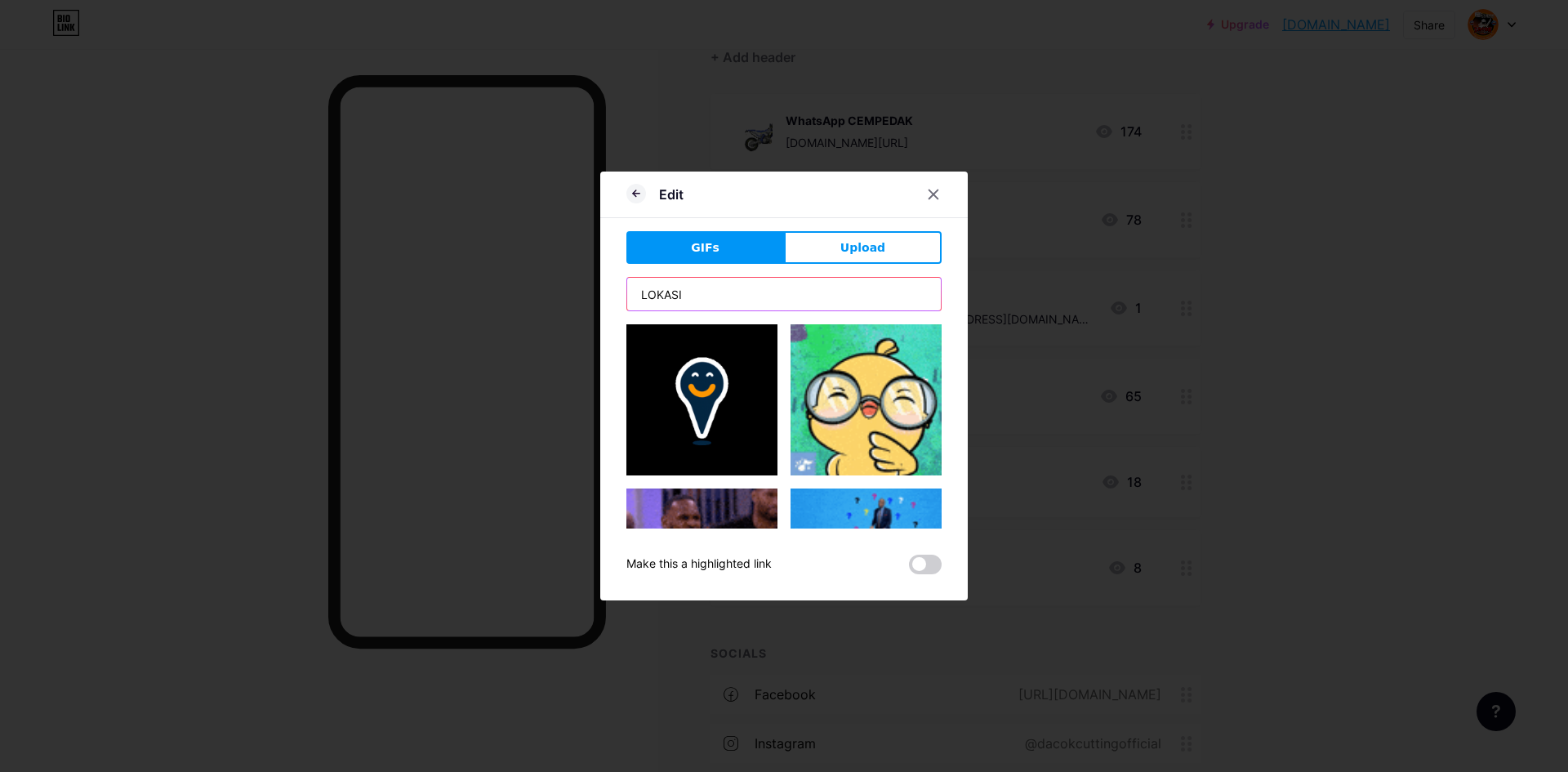
drag, startPoint x: 802, startPoint y: 295, endPoint x: 539, endPoint y: 300, distance: 263.0
click at [539, 300] on div "Edit GIFs Upload Content YouTube Play YouTube video without leaving your page. …" at bounding box center [784, 386] width 1568 height 772
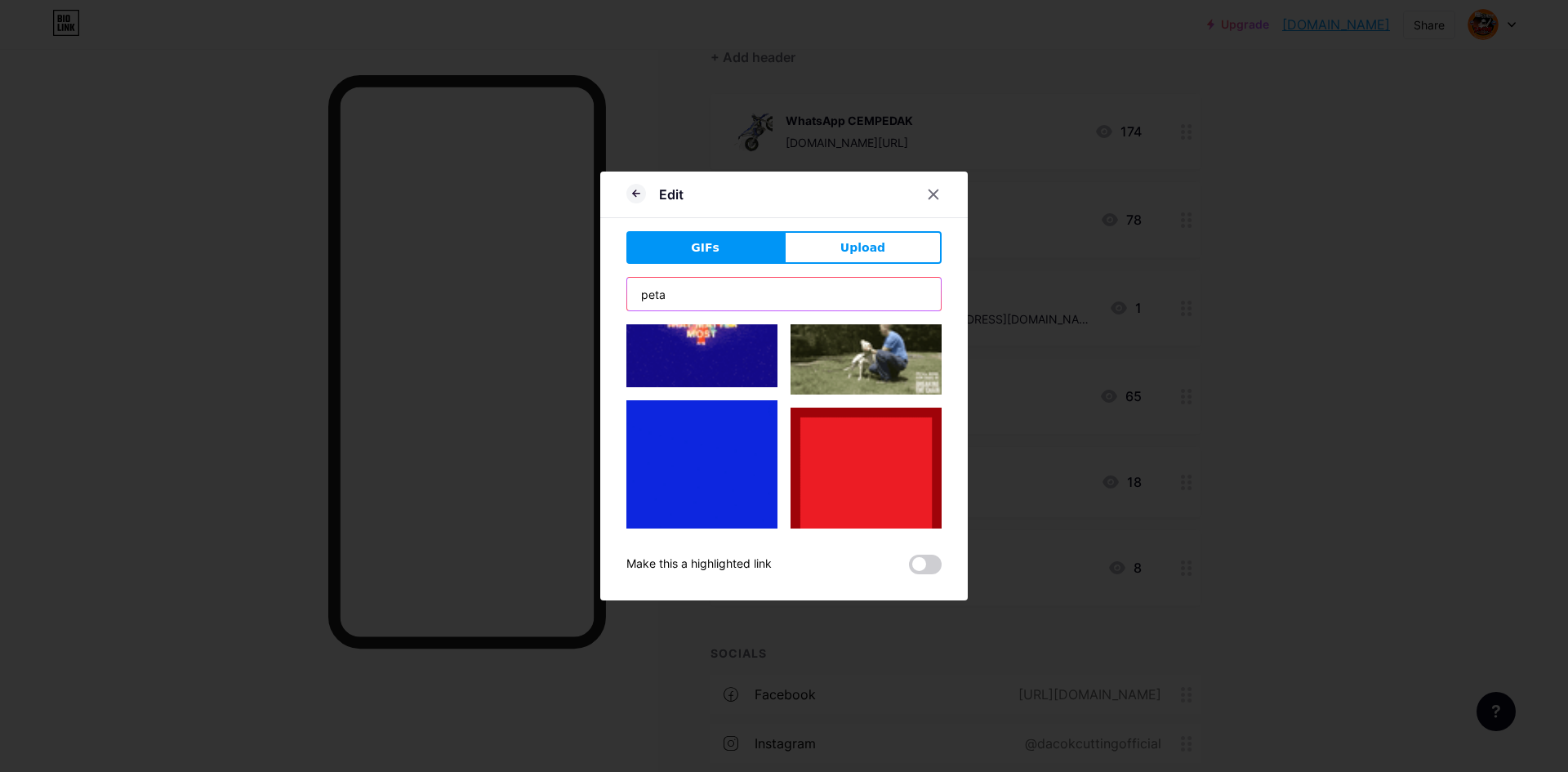
scroll to position [3637, 0]
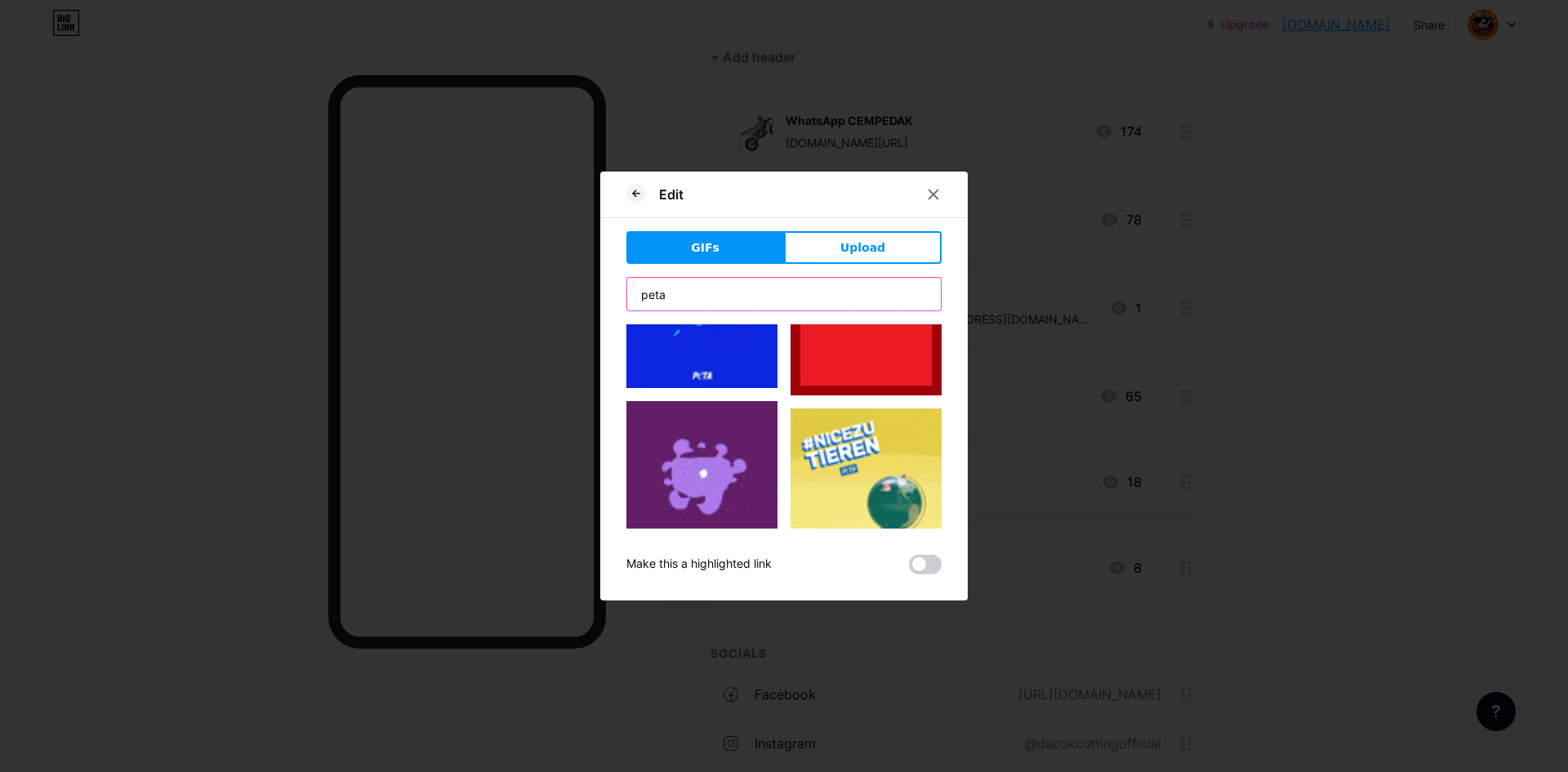
drag, startPoint x: 702, startPoint y: 291, endPoint x: 377, endPoint y: 280, distance: 325.2
click at [377, 280] on div "Edit GIFs Upload Content YouTube Play YouTube video without leaving your page. …" at bounding box center [784, 386] width 1568 height 772
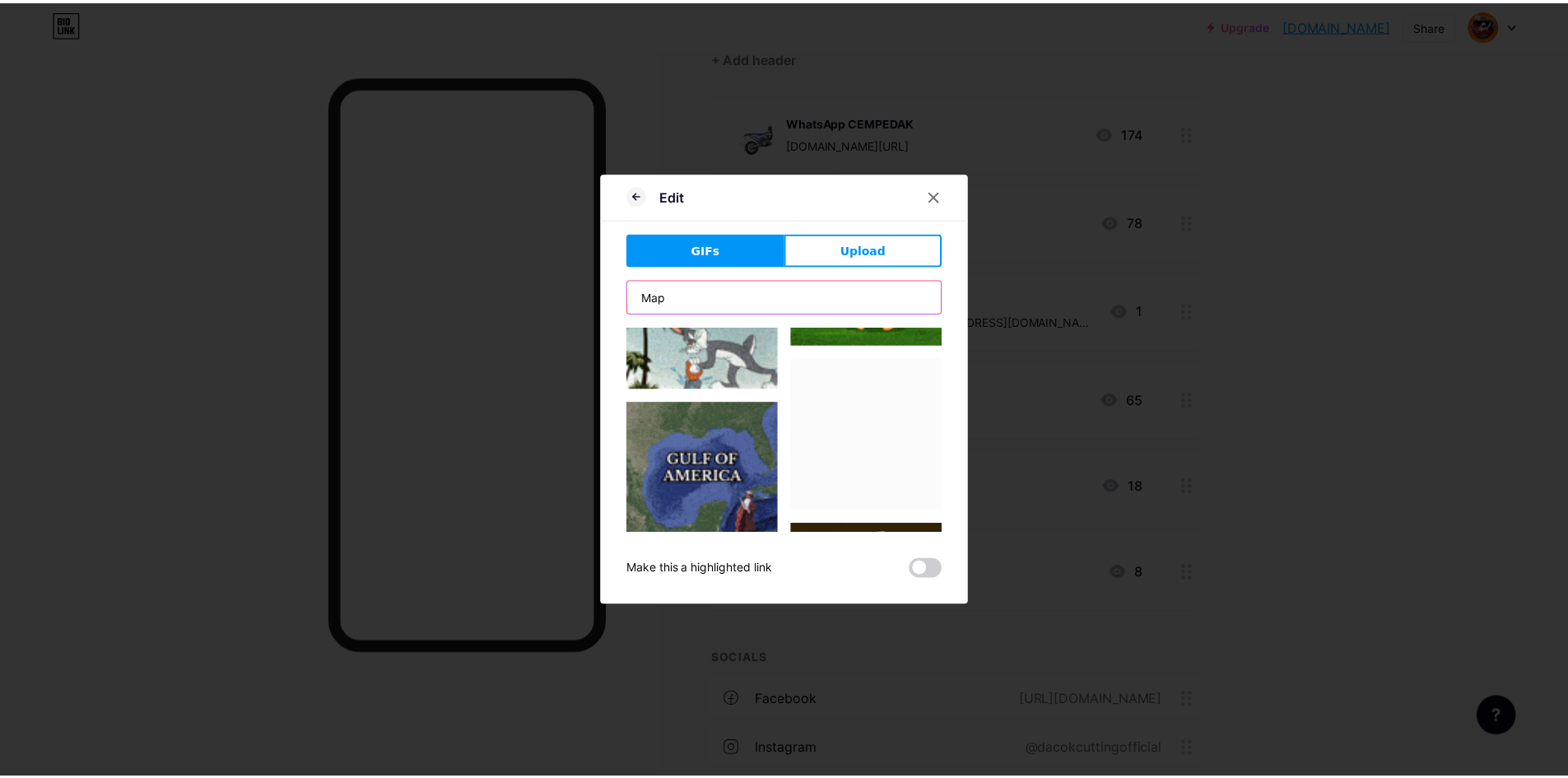
scroll to position [4241, 0]
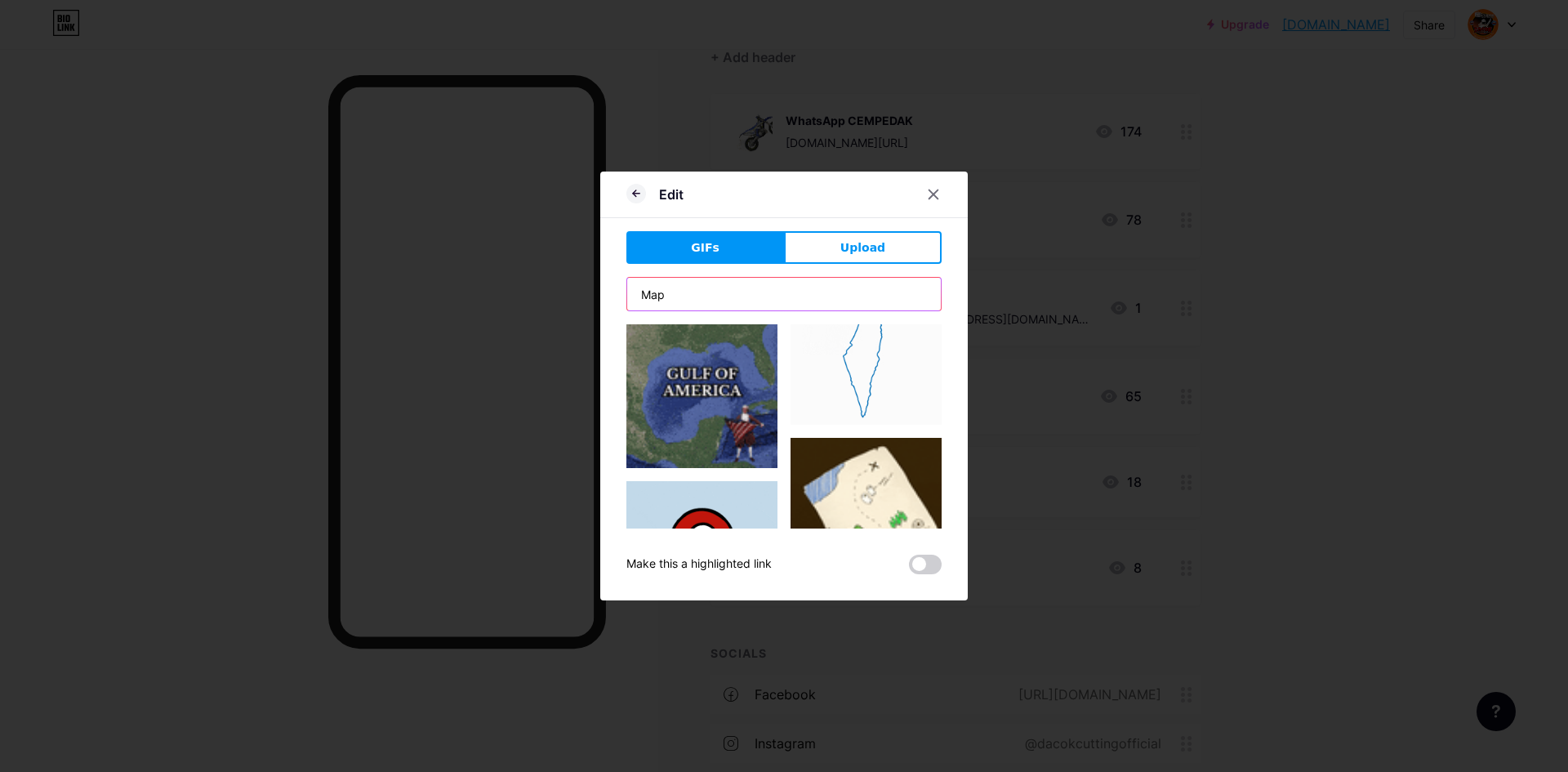
type input "Map"
click at [714, 481] on img at bounding box center [701, 565] width 151 height 168
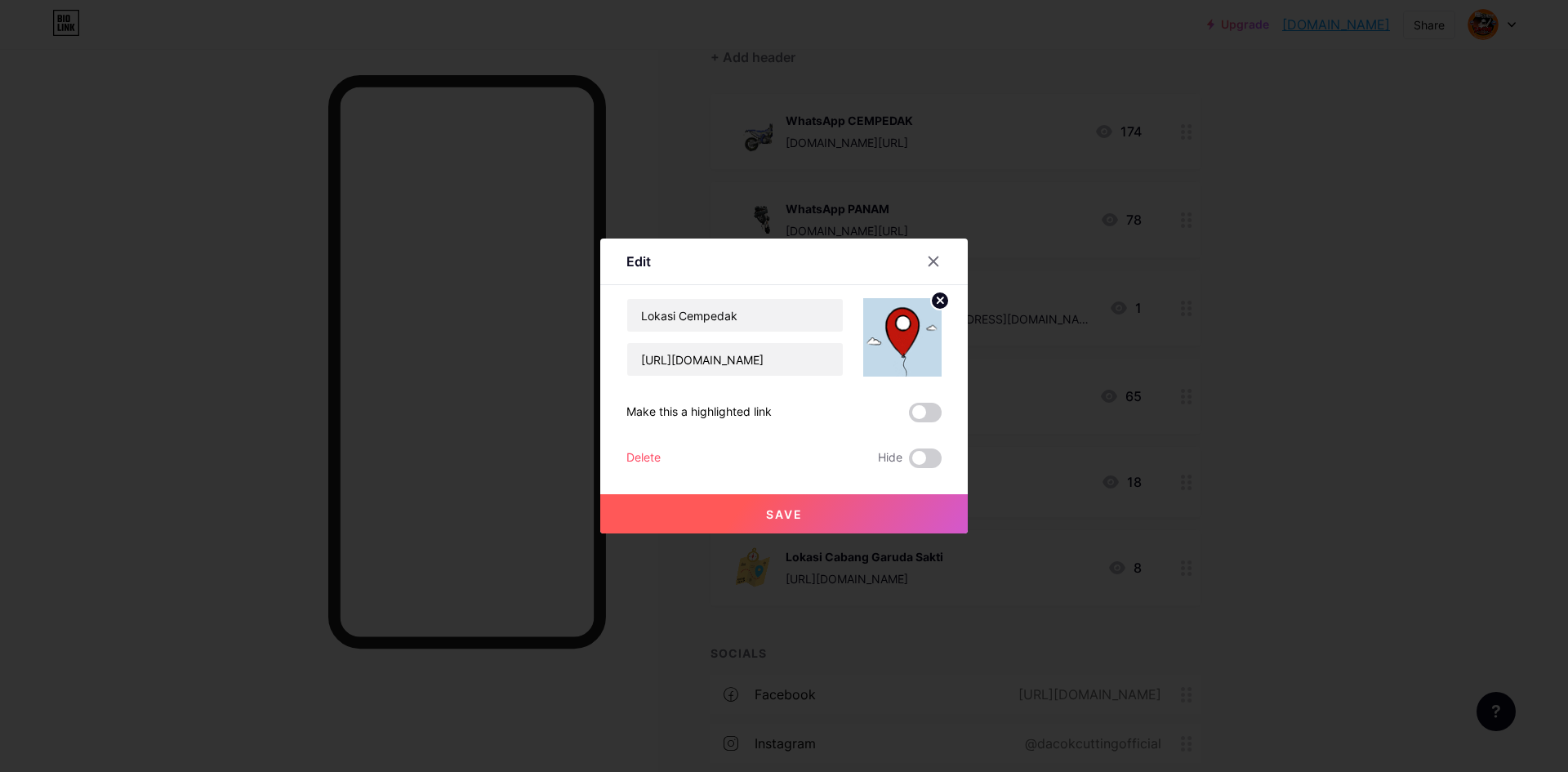
click at [829, 510] on button "Save" at bounding box center [784, 513] width 367 height 39
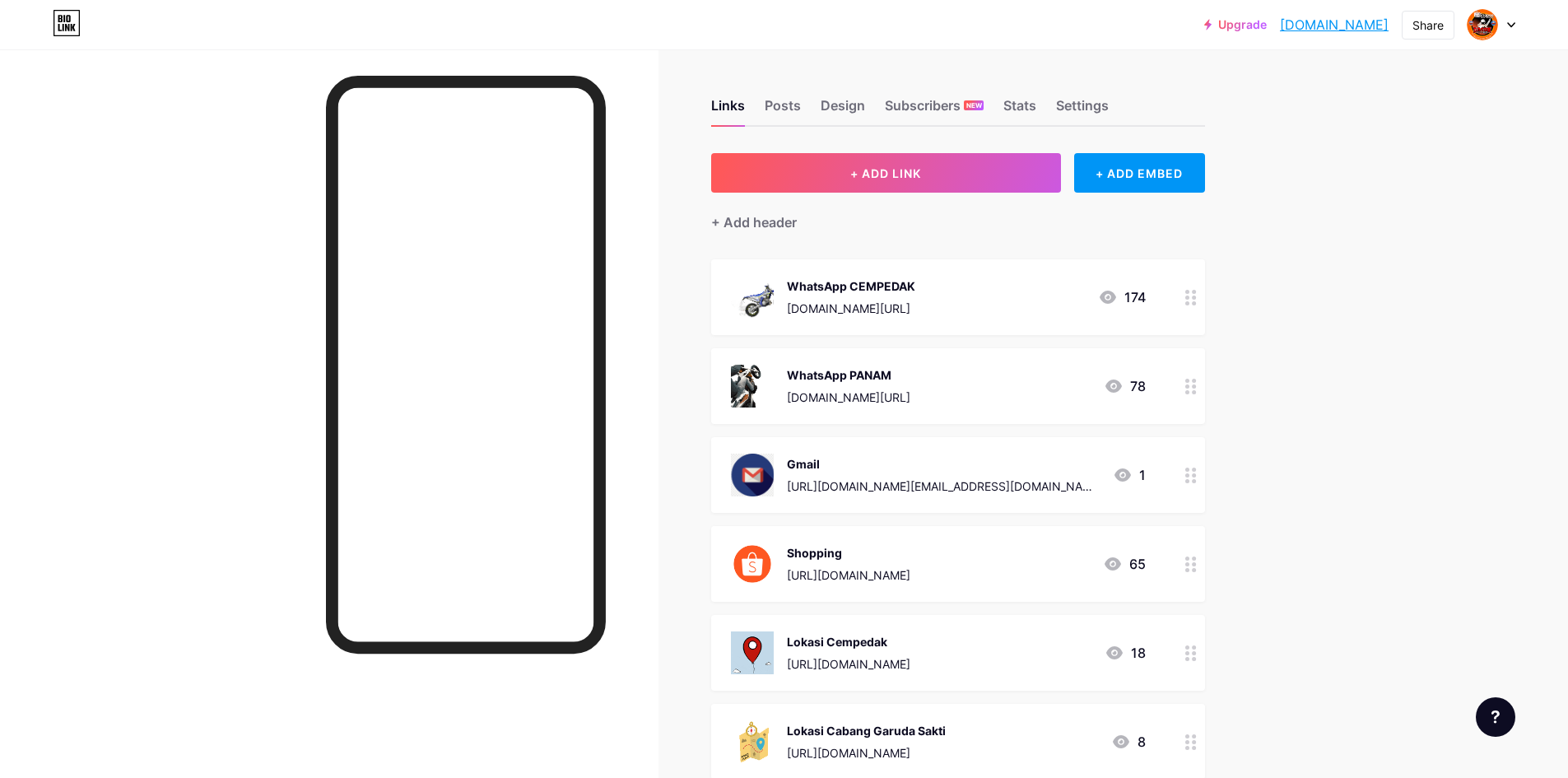
scroll to position [340, 0]
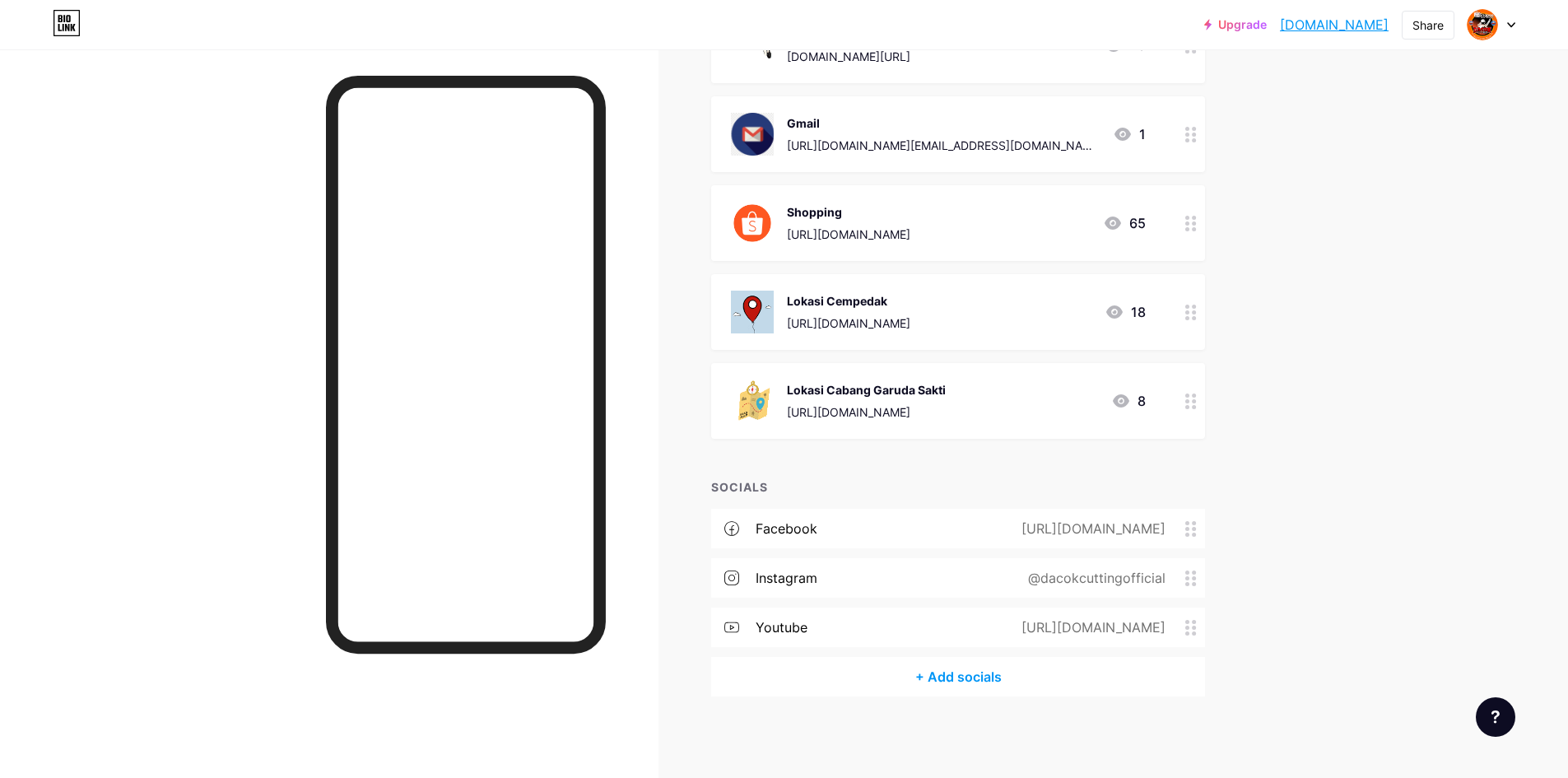
click at [995, 624] on div "[URL][DOMAIN_NAME]" at bounding box center [1089, 627] width 190 height 20
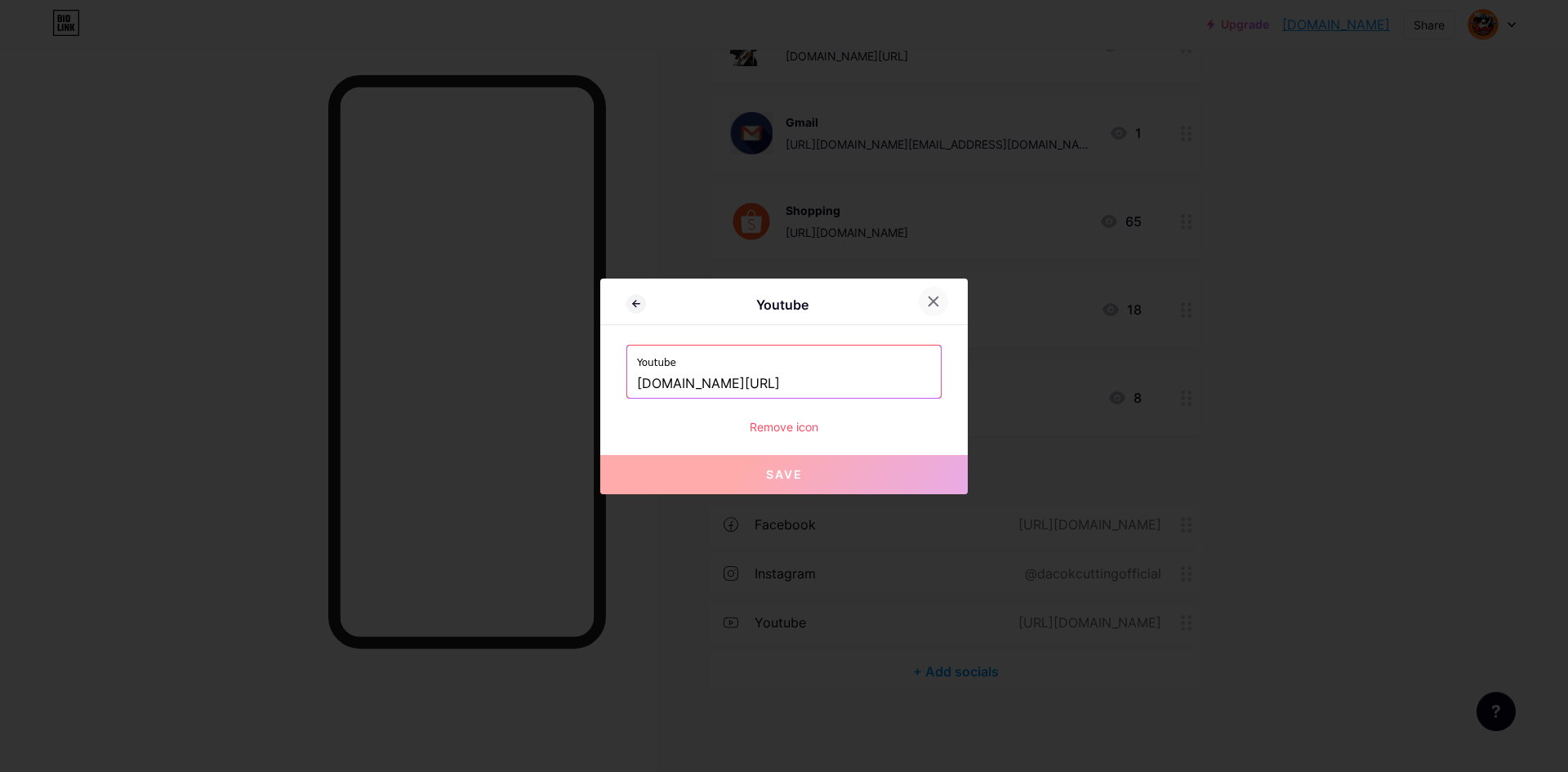
click at [919, 297] on div at bounding box center [934, 301] width 30 height 30
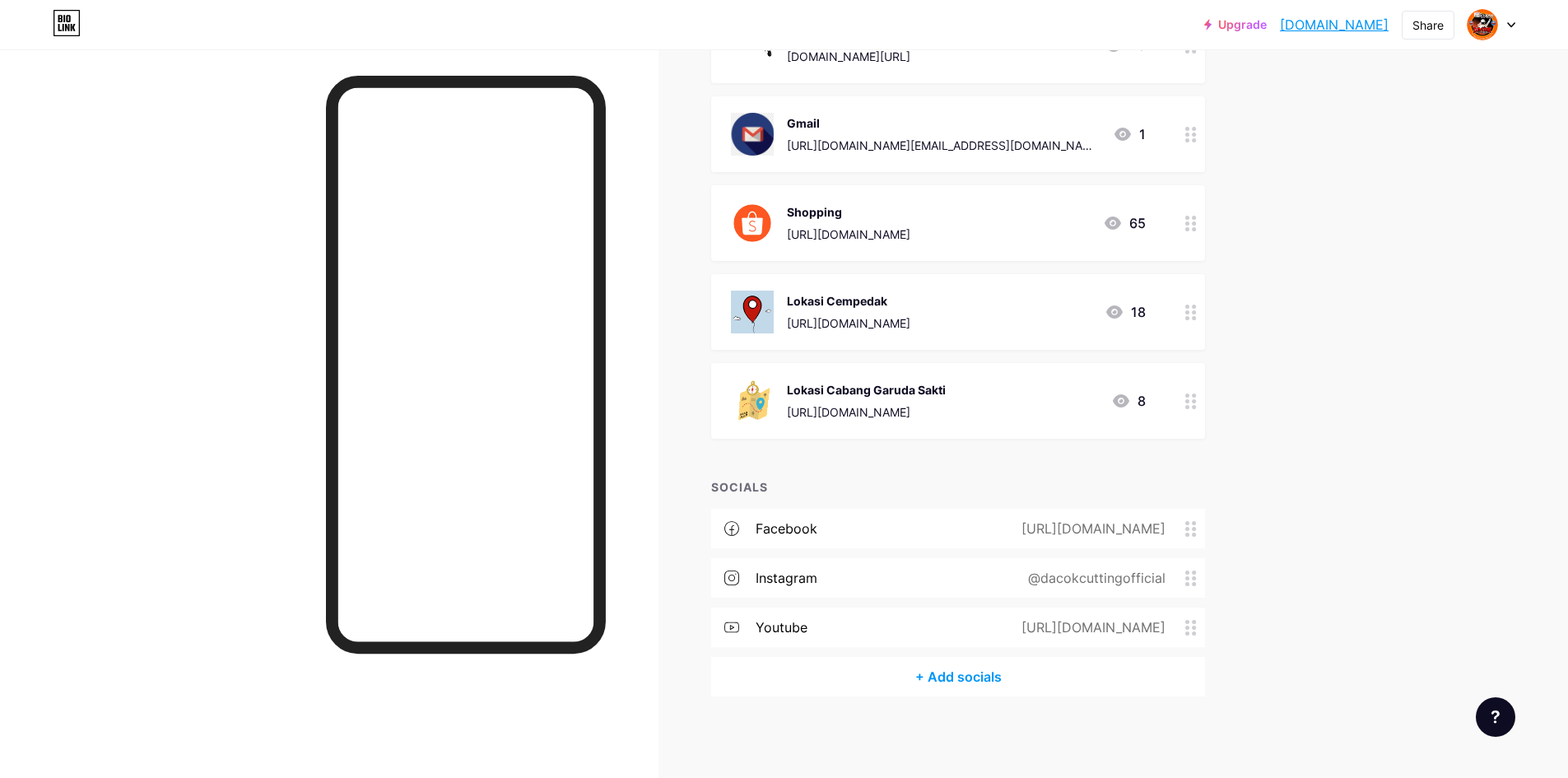
scroll to position [0, 0]
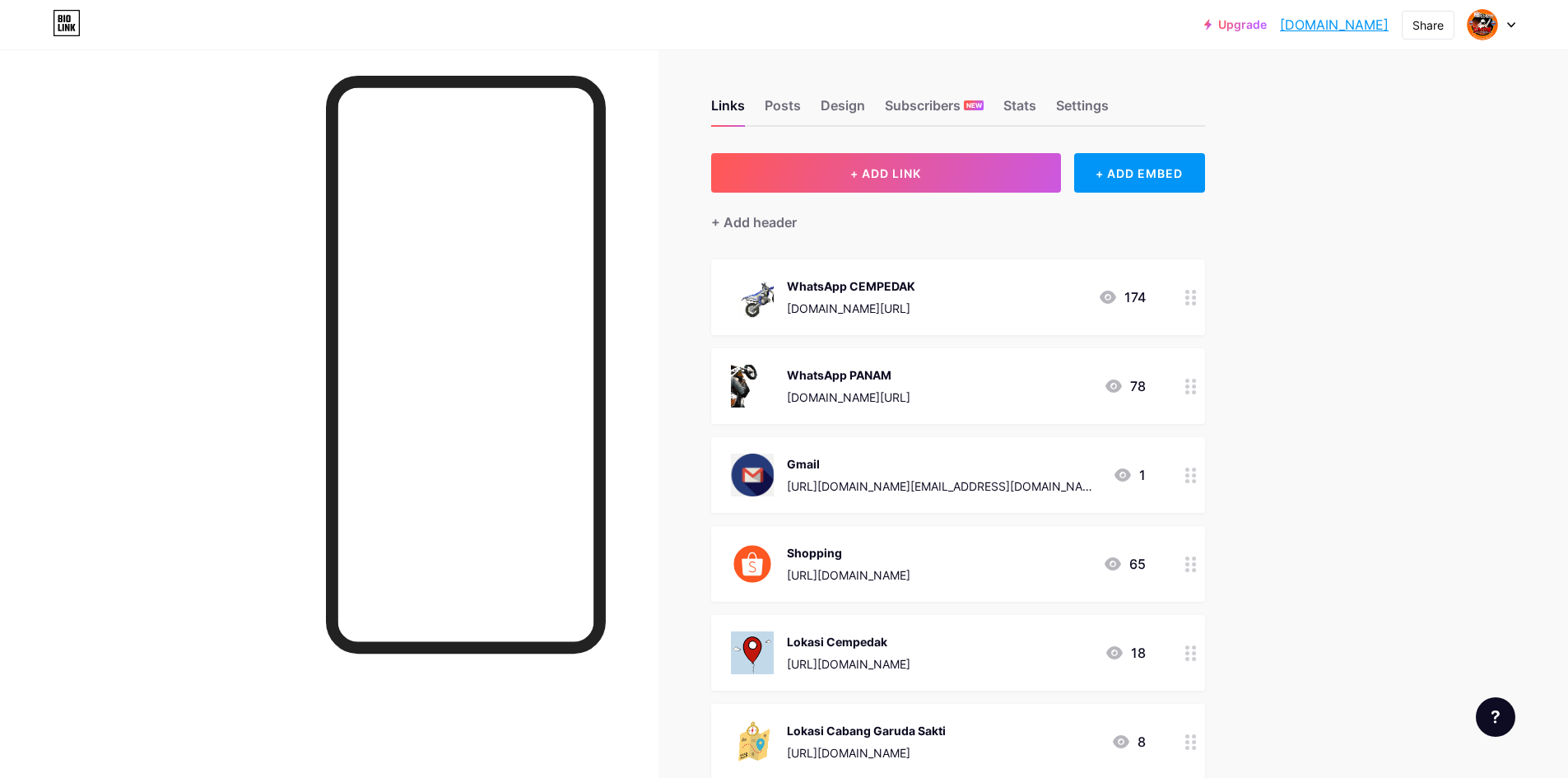
click at [776, 88] on div "Links Posts Design Subscribers NEW Stats Settings" at bounding box center [958, 97] width 493 height 58
click at [783, 106] on div "Posts" at bounding box center [782, 110] width 36 height 30
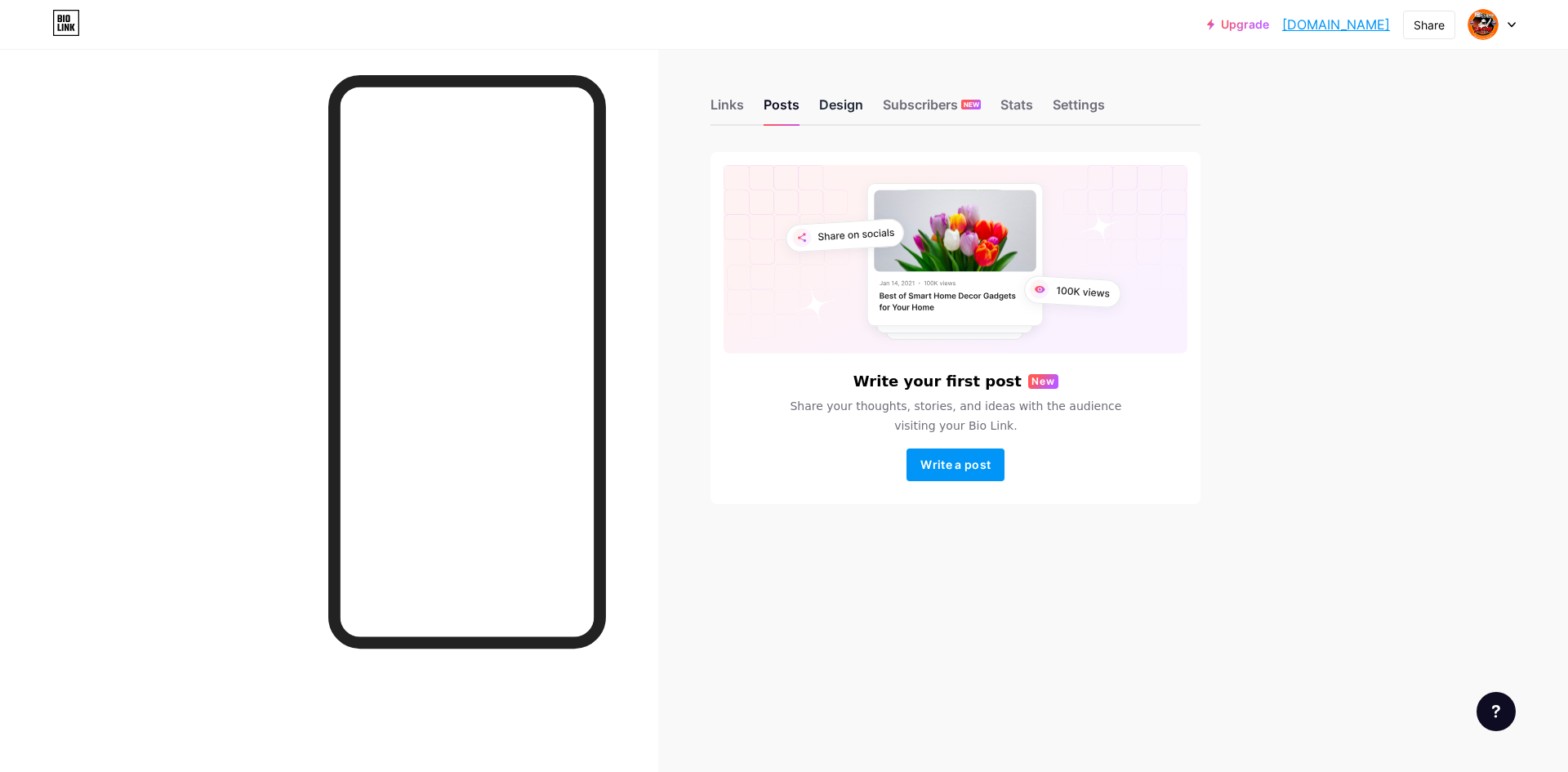
click at [828, 107] on div "Design" at bounding box center [841, 110] width 44 height 30
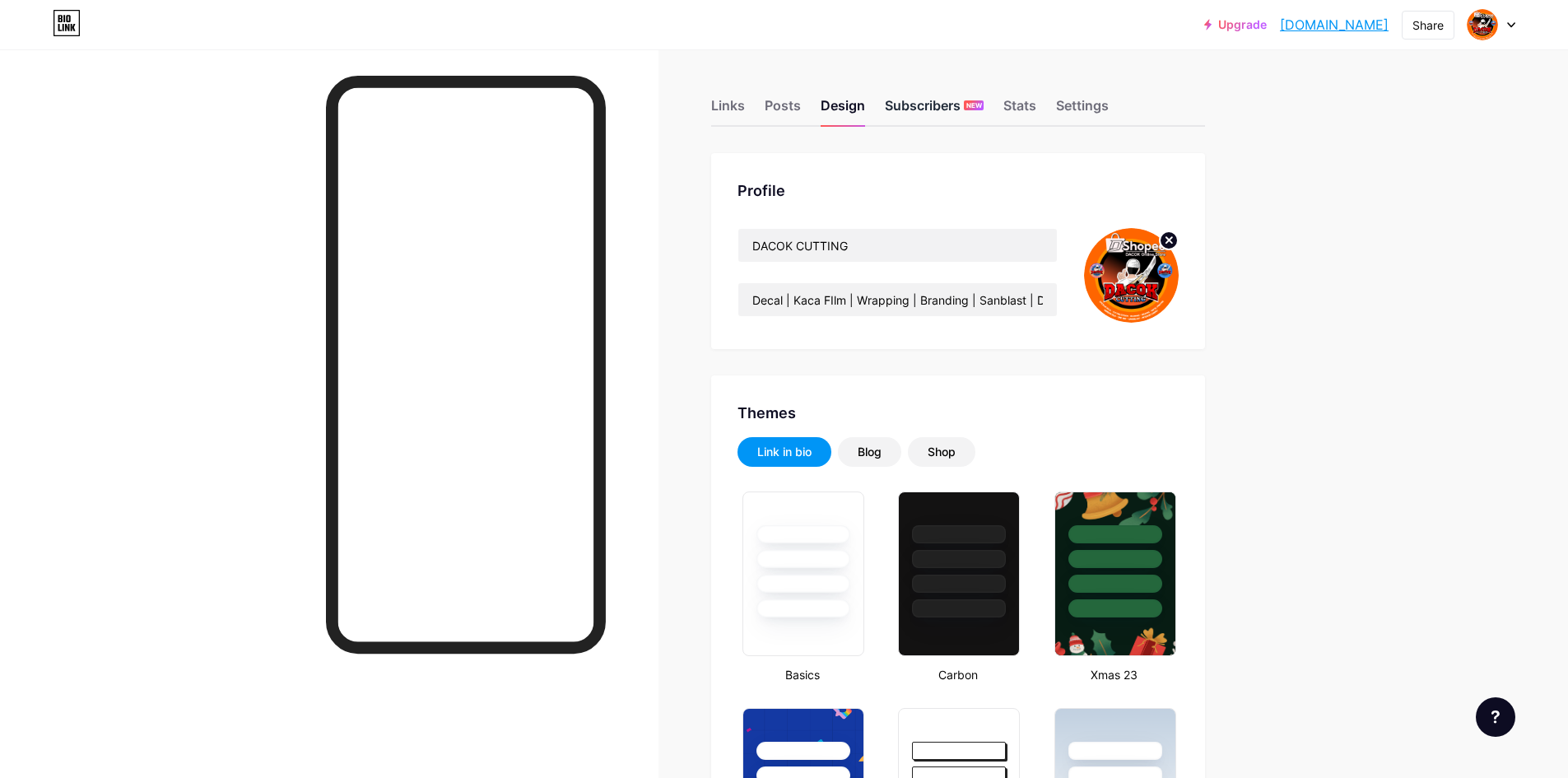
click at [910, 97] on div "Subscribers NEW" at bounding box center [933, 110] width 98 height 30
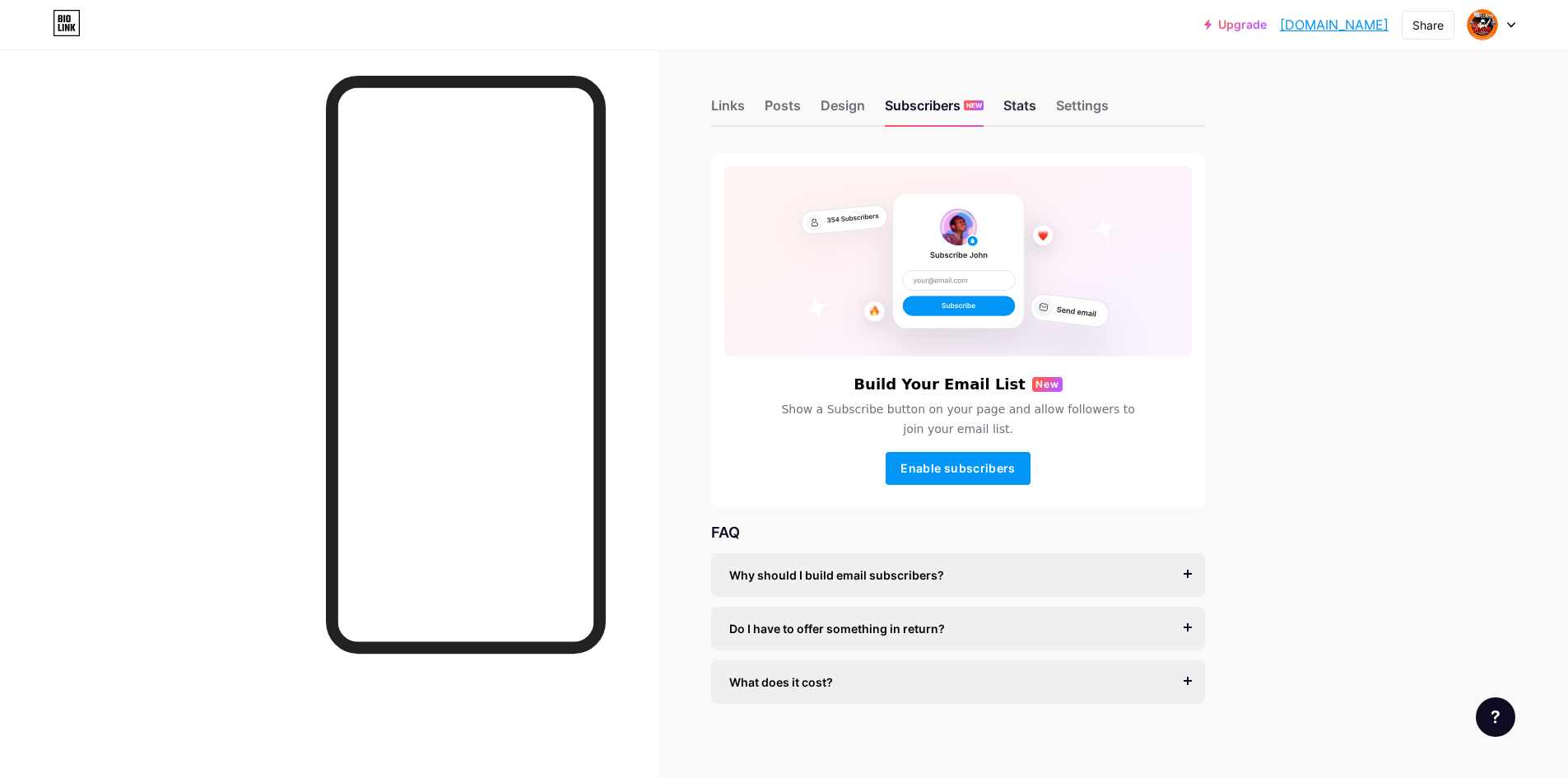
click at [1029, 107] on div "Stats" at bounding box center [1019, 110] width 33 height 30
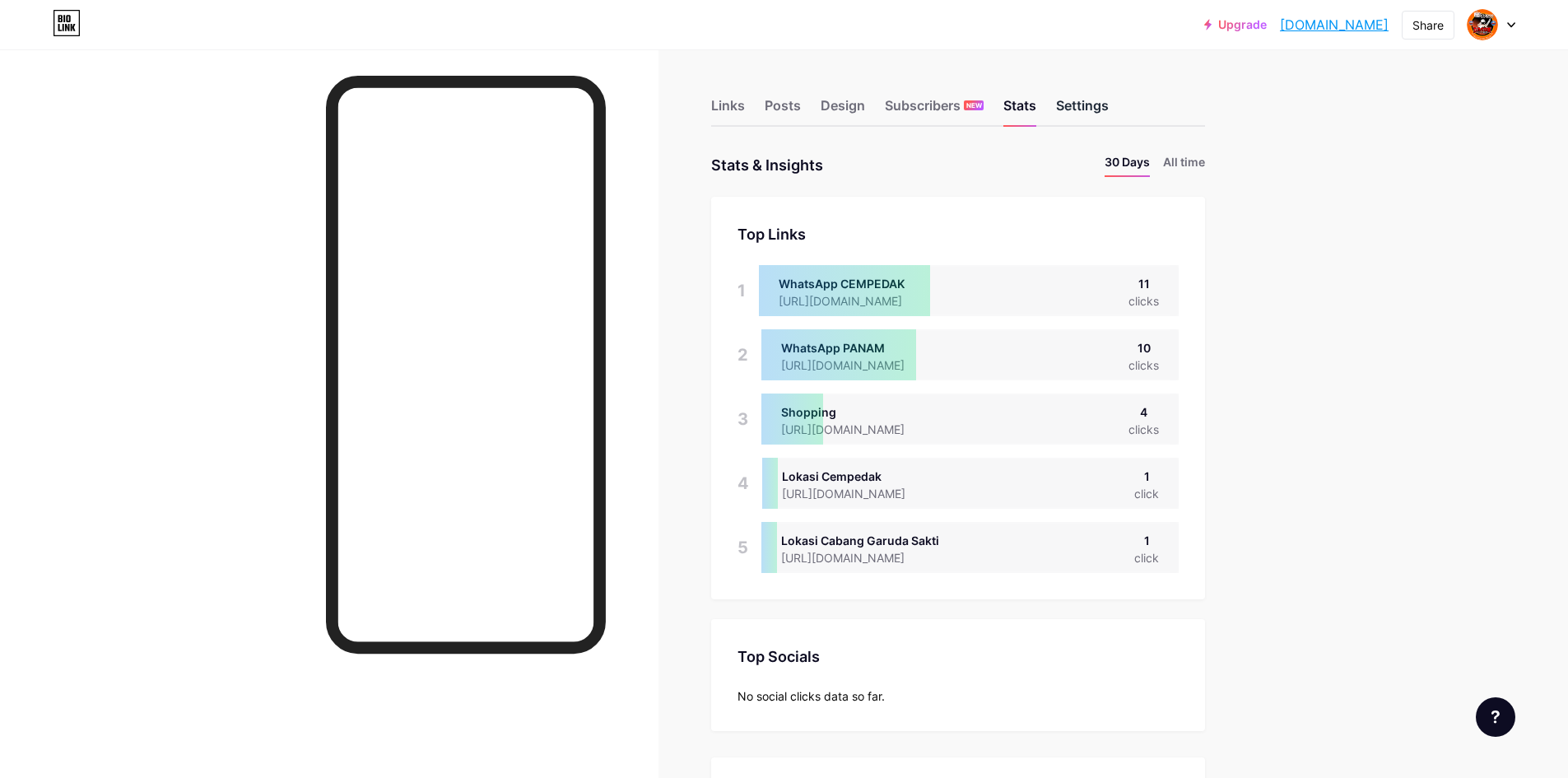
scroll to position [778, 1568]
click at [1082, 107] on div "Settings" at bounding box center [1081, 110] width 53 height 30
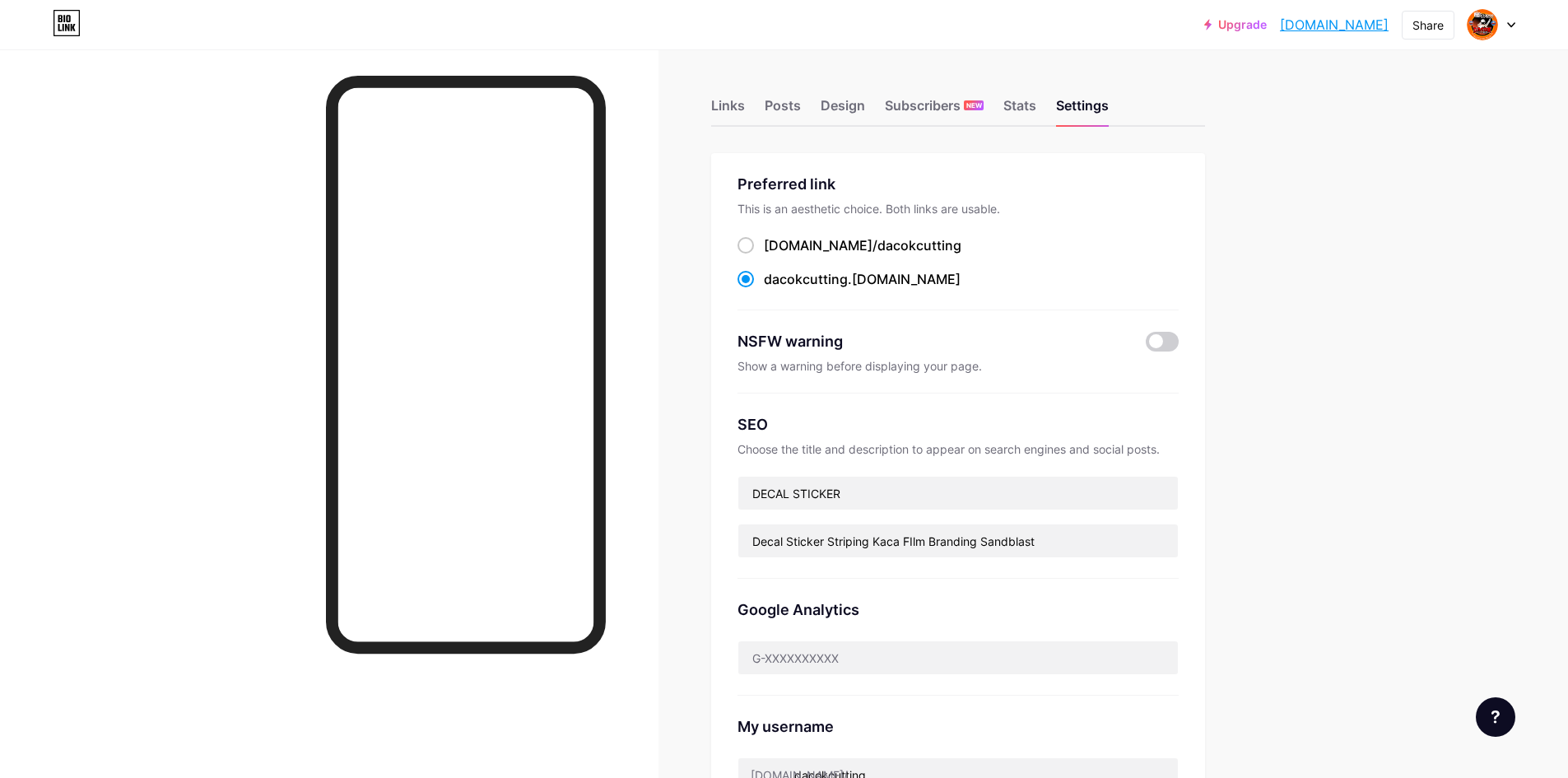
click at [755, 104] on div "Links Posts Design Subscribers NEW Stats Settings" at bounding box center [958, 97] width 493 height 58
click at [755, 105] on div "Links Posts Design Subscribers NEW Stats Settings" at bounding box center [958, 97] width 493 height 58
click at [742, 105] on div "Links" at bounding box center [728, 110] width 34 height 30
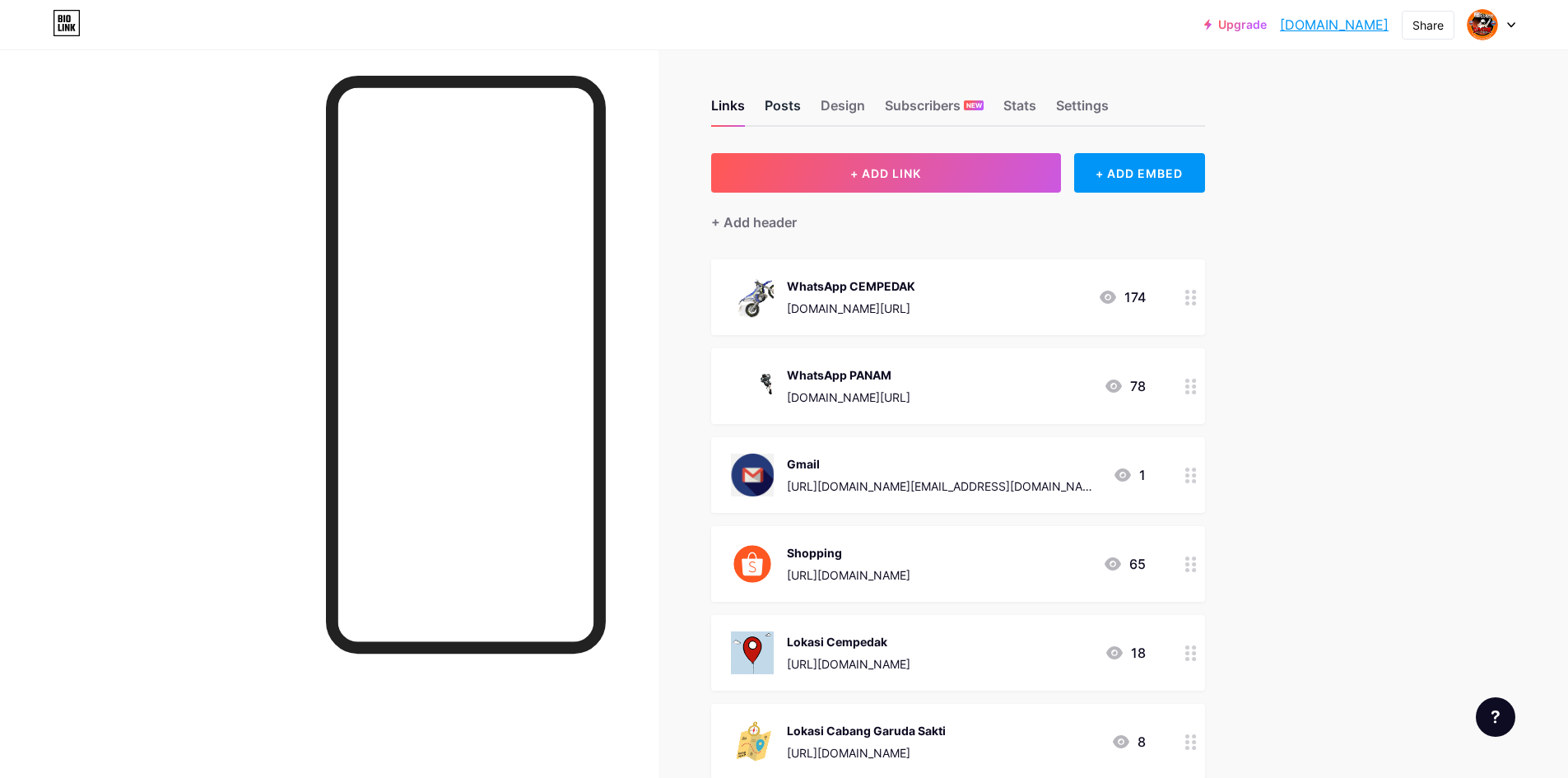
click at [799, 110] on div "Posts" at bounding box center [782, 110] width 36 height 30
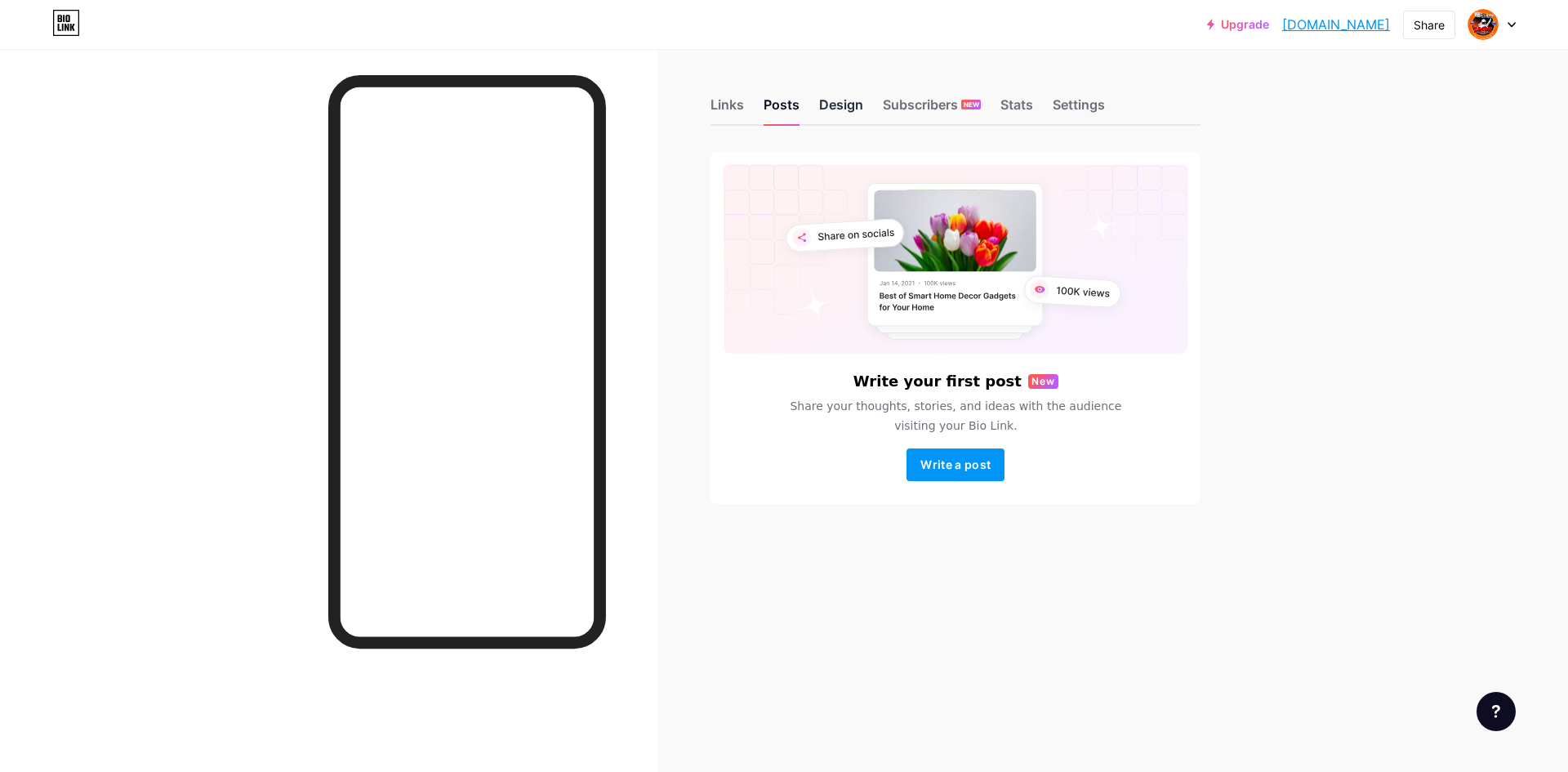
click at [846, 97] on div "Design" at bounding box center [841, 110] width 44 height 30
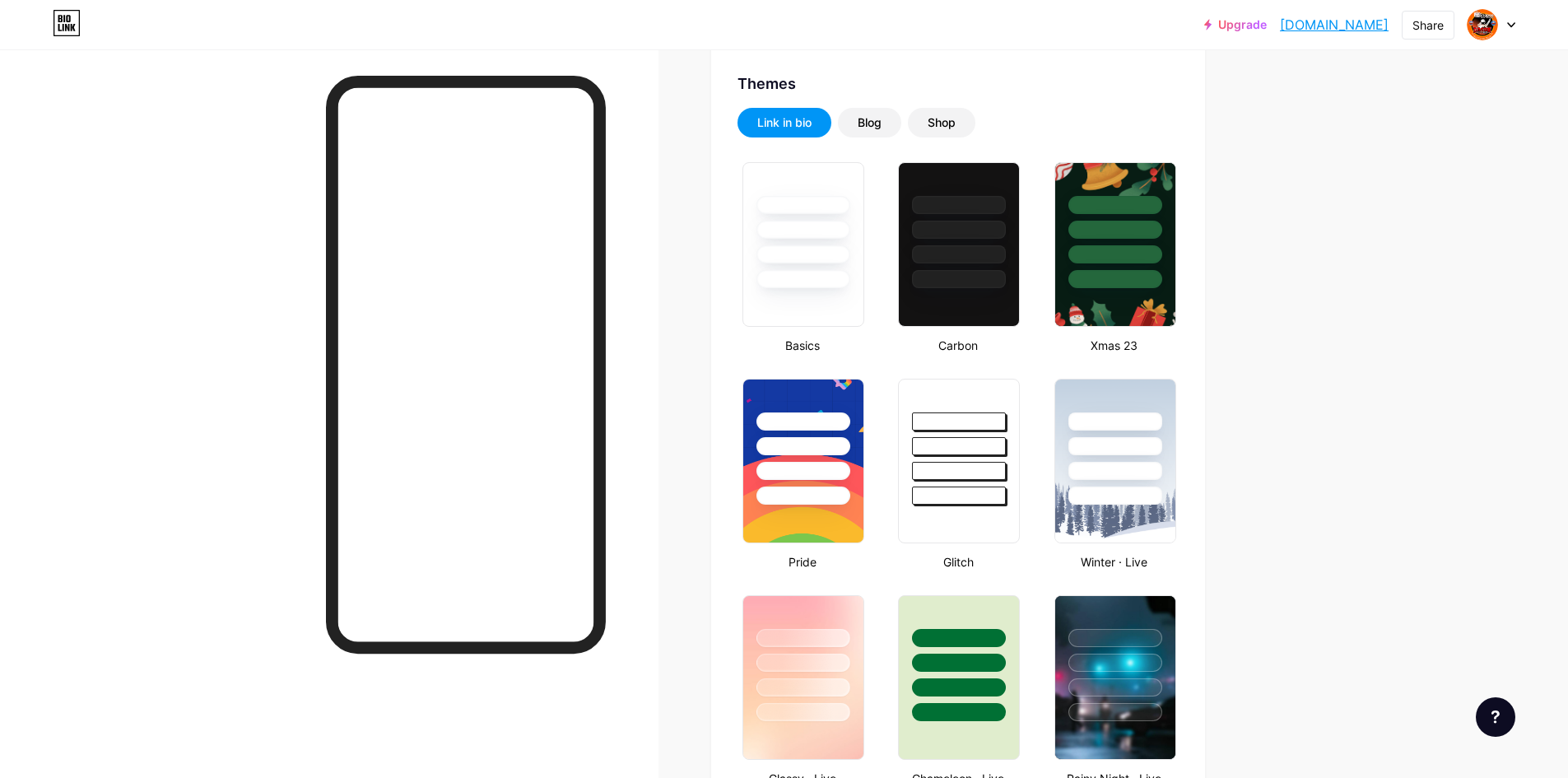
type input "#d52f01"
type input "#000000"
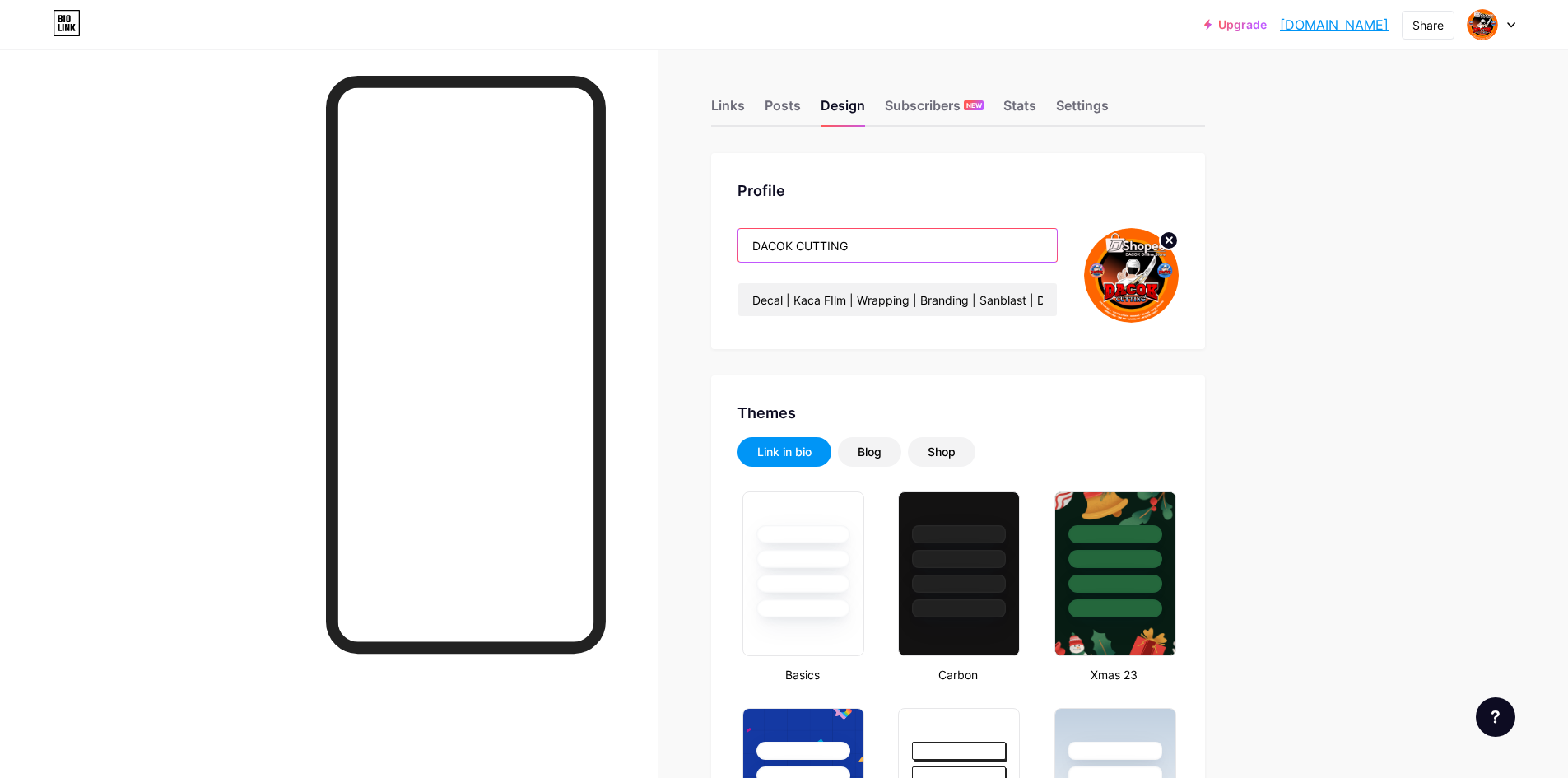
click at [907, 250] on input "DACOK CUTTING" at bounding box center [897, 245] width 318 height 33
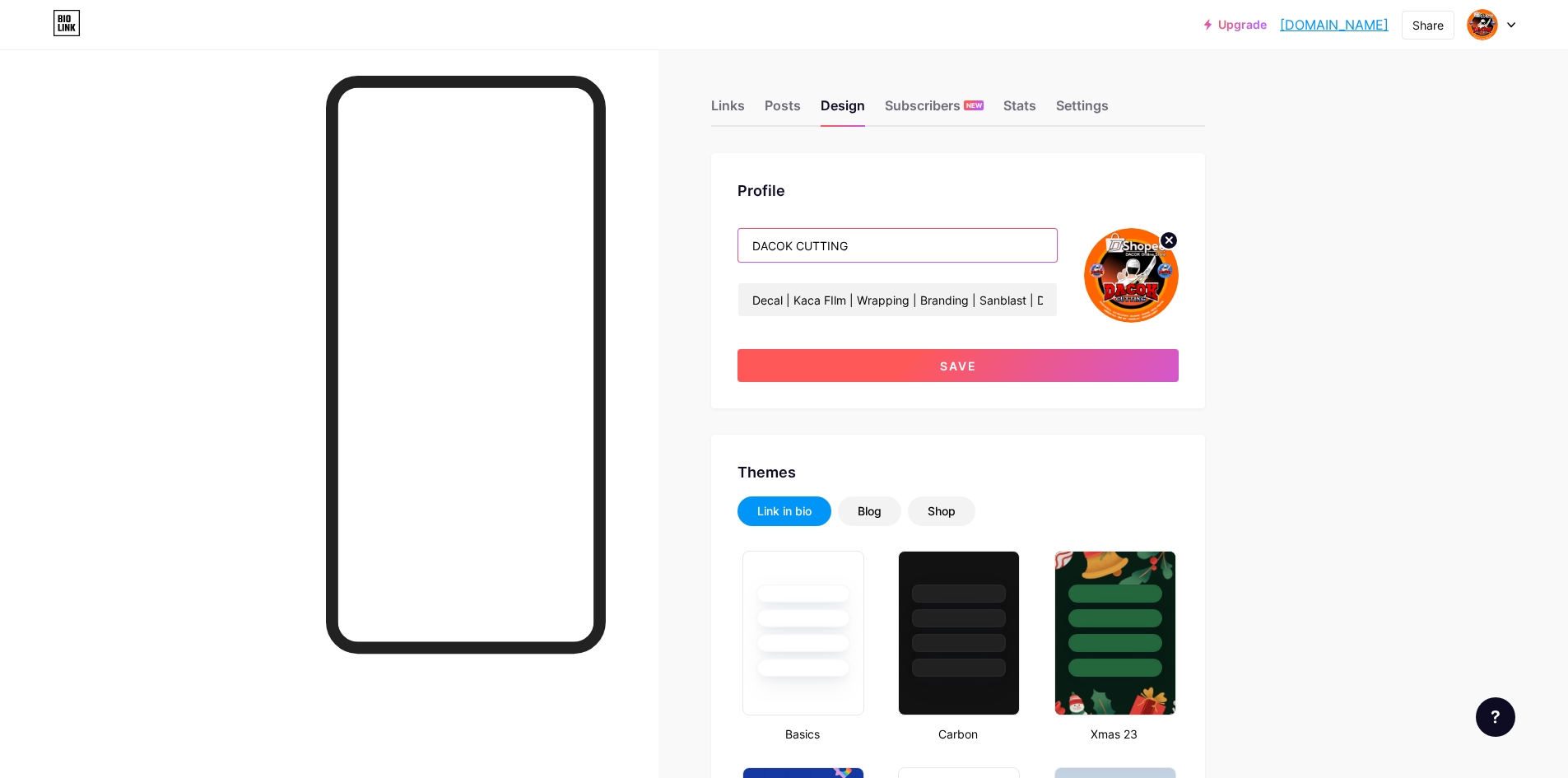
type input "DACOK CUTTING"
click at [903, 363] on button "Save" at bounding box center [957, 365] width 441 height 33
